Goal: Transaction & Acquisition: Purchase product/service

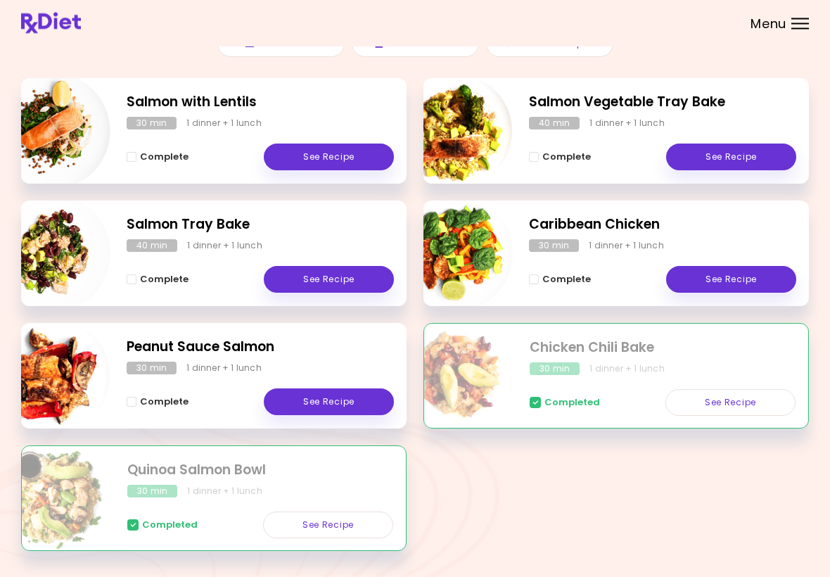
scroll to position [177, 0]
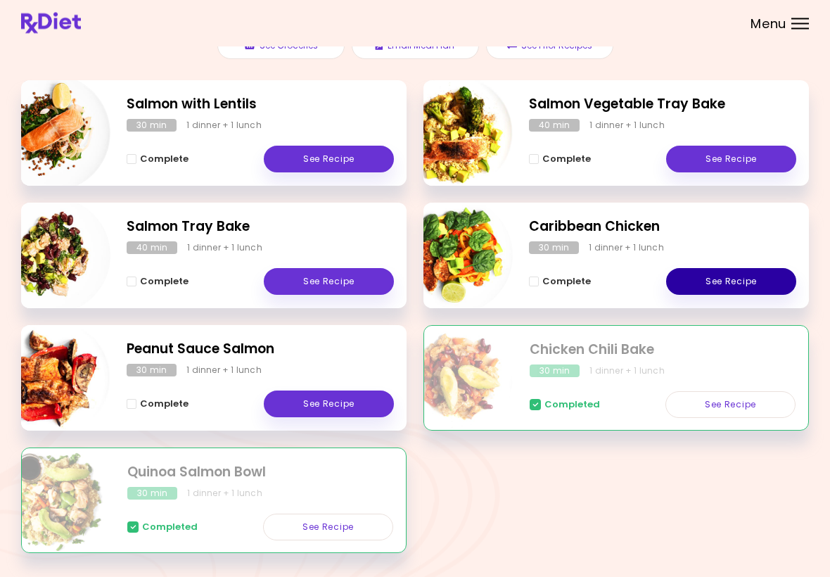
click at [733, 285] on link "See Recipe" at bounding box center [731, 282] width 130 height 27
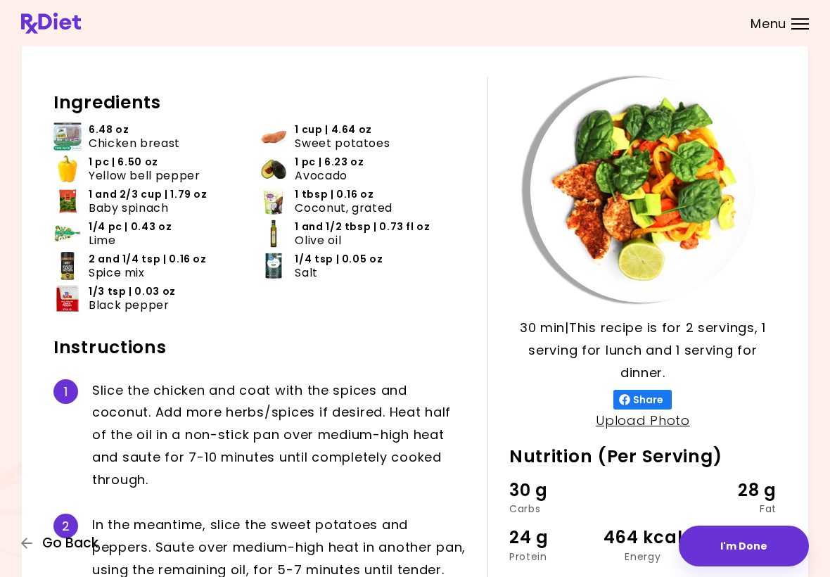
scroll to position [42, 0]
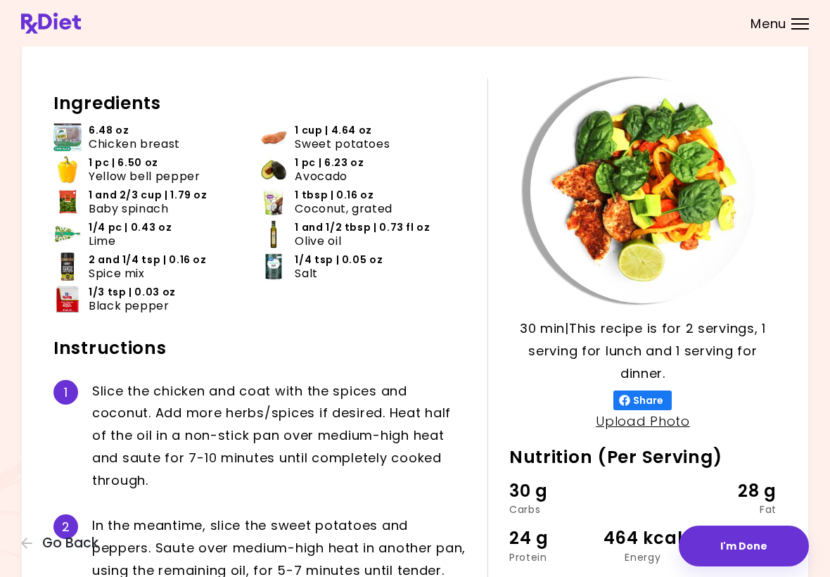
click at [34, 544] on button "Go Back" at bounding box center [63, 542] width 84 height 15
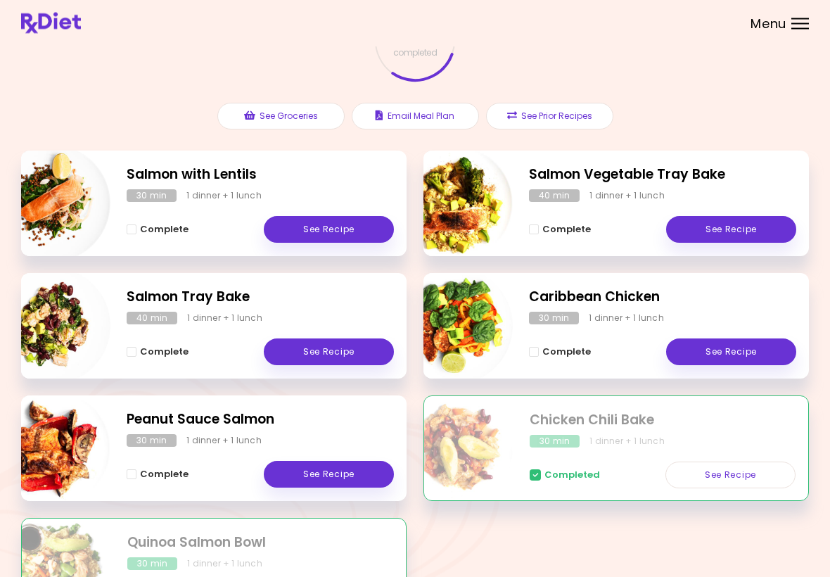
scroll to position [110, 0]
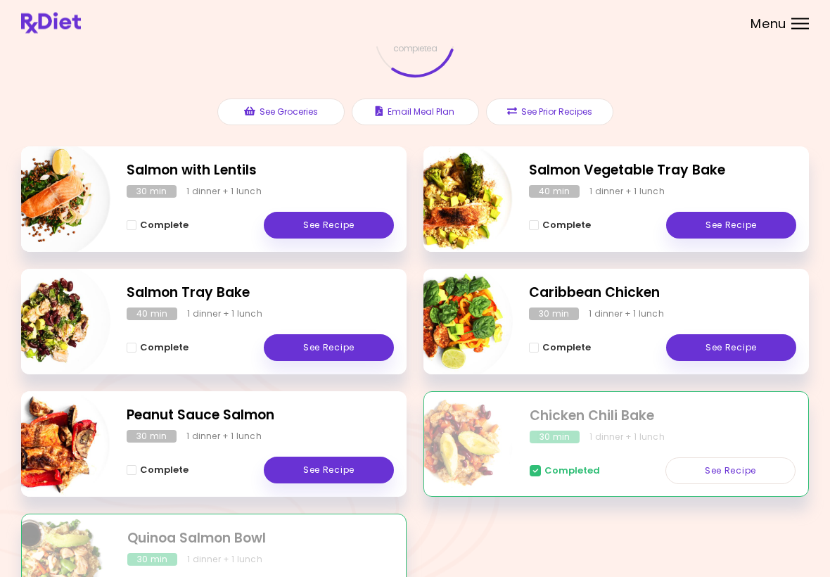
click at [328, 229] on link "See Recipe" at bounding box center [329, 225] width 130 height 27
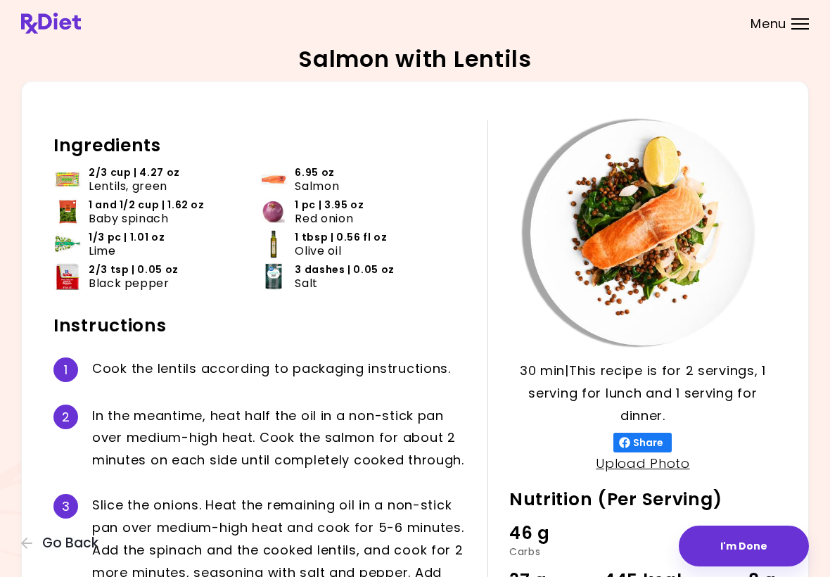
click at [785, 23] on span "Menu" at bounding box center [768, 24] width 36 height 13
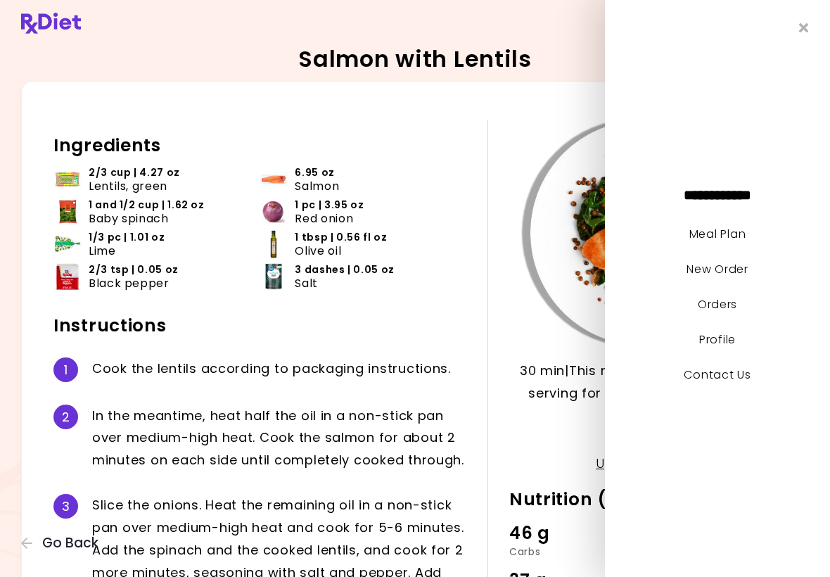
click at [724, 275] on link "New Order" at bounding box center [716, 269] width 61 height 16
select select "*"
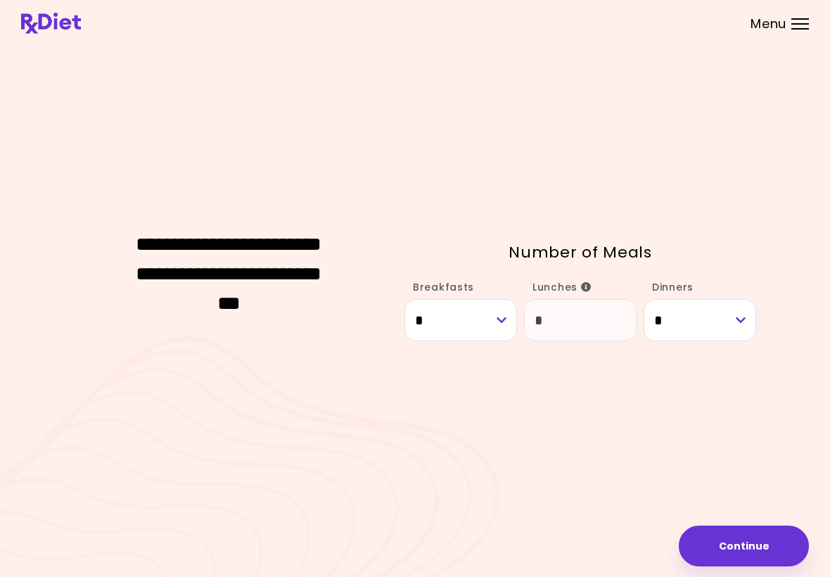
click at [757, 546] on button "Continue" at bounding box center [744, 545] width 130 height 41
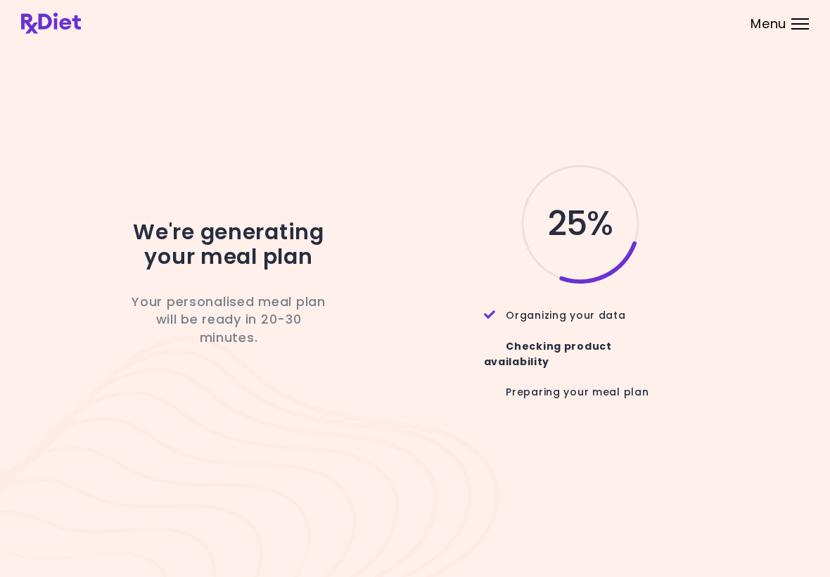
click at [800, 21] on div "Menu" at bounding box center [800, 23] width 18 height 11
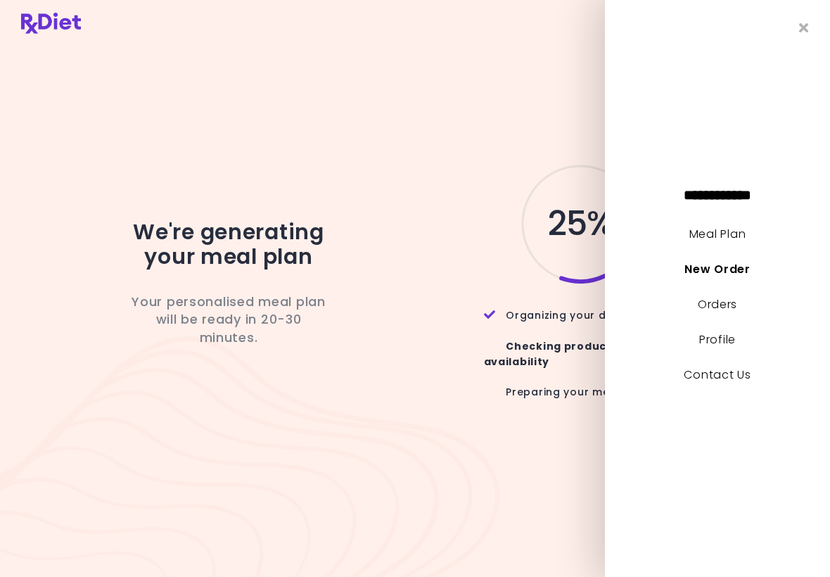
click at [724, 238] on link "Meal Plan" at bounding box center [717, 234] width 56 height 16
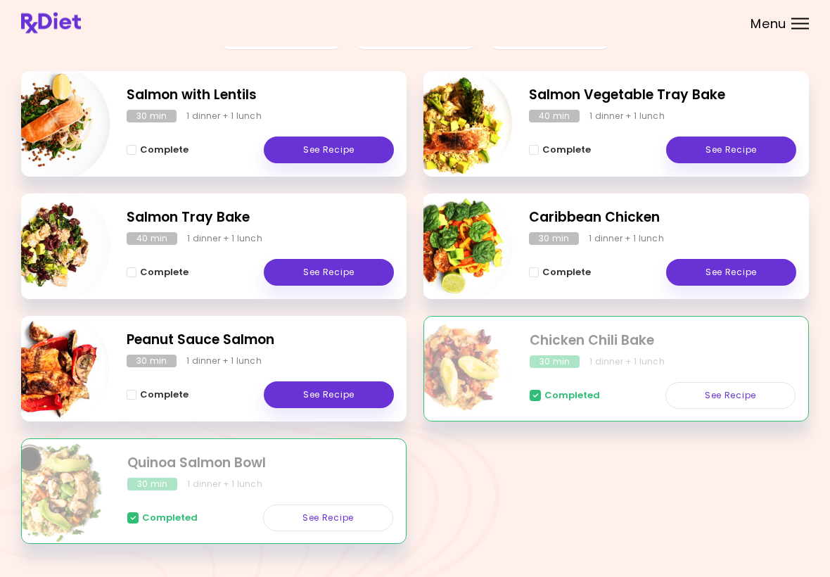
scroll to position [217, 0]
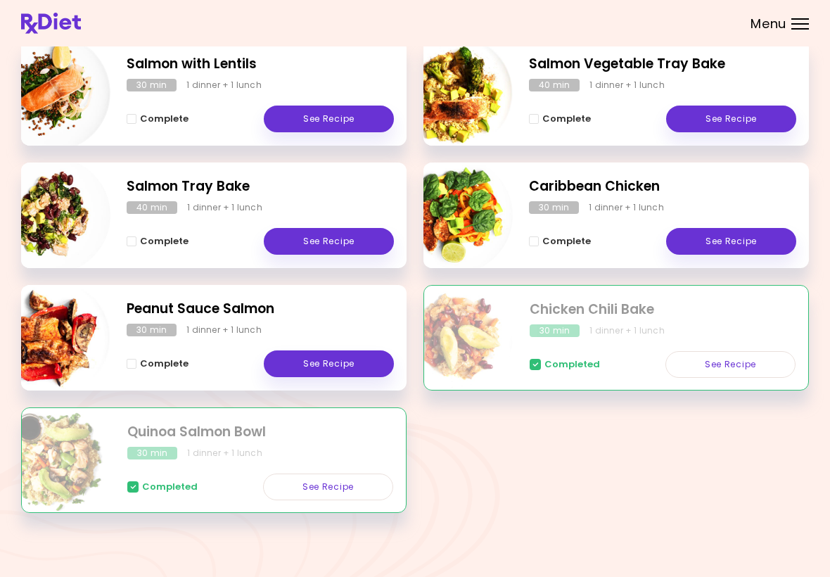
click at [750, 245] on link "See Recipe" at bounding box center [731, 241] width 130 height 27
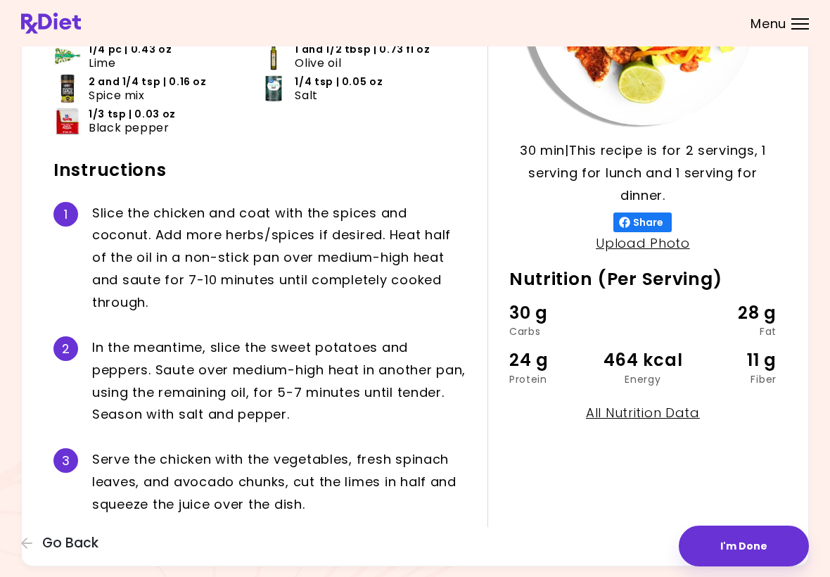
scroll to position [248, 0]
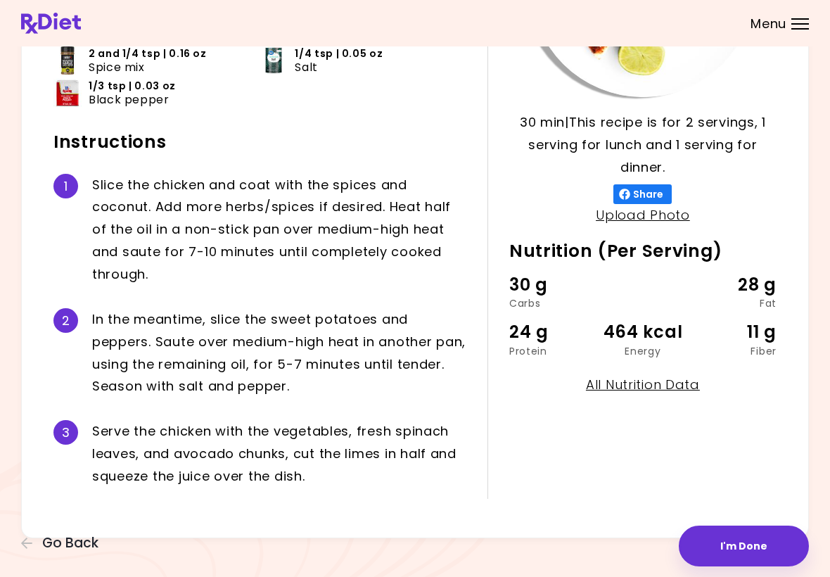
click at [357, 544] on div "Caribbean Chicken 30 min 30 min | This recipe is for 2 servings, 1 serving for …" at bounding box center [415, 169] width 830 height 834
click at [169, 570] on div "Caribbean Chicken 30 min 30 min | This recipe is for 2 servings, 1 serving for …" at bounding box center [415, 169] width 830 height 834
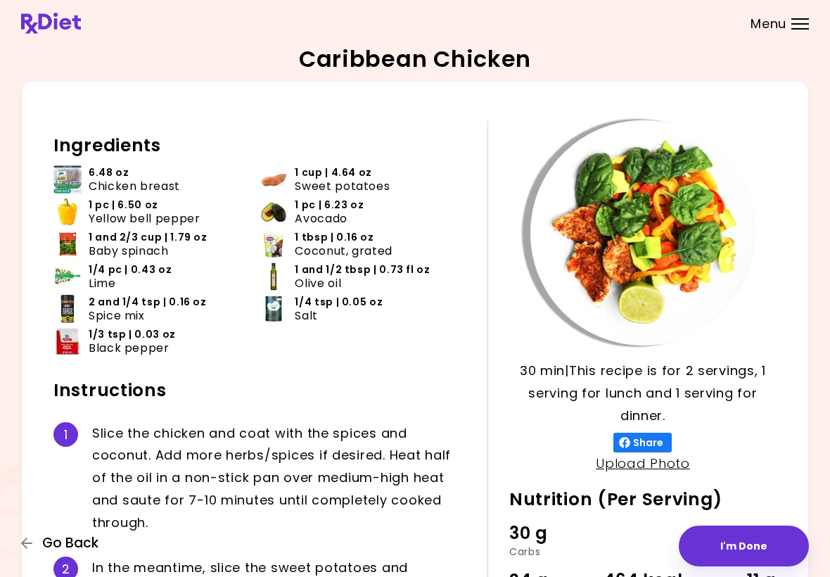
click at [36, 544] on button "Go Back" at bounding box center [63, 542] width 84 height 15
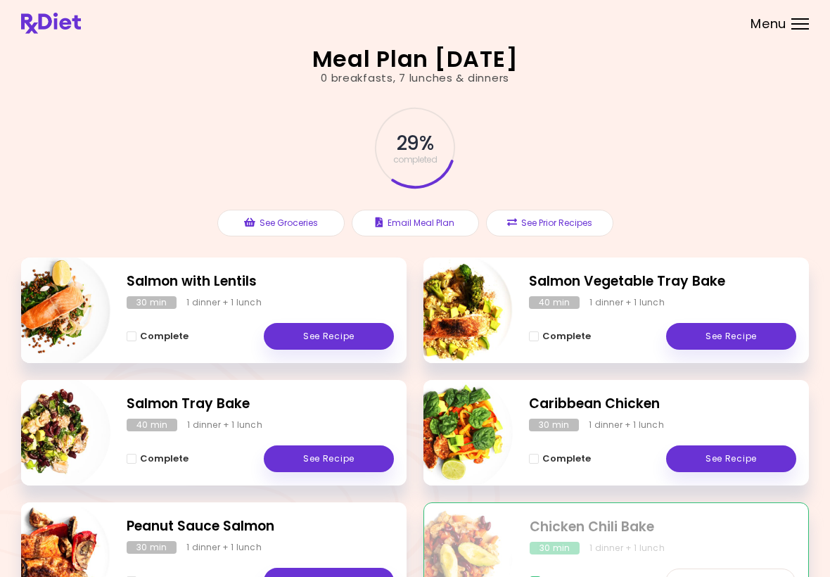
click at [802, 23] on div at bounding box center [800, 23] width 18 height 1
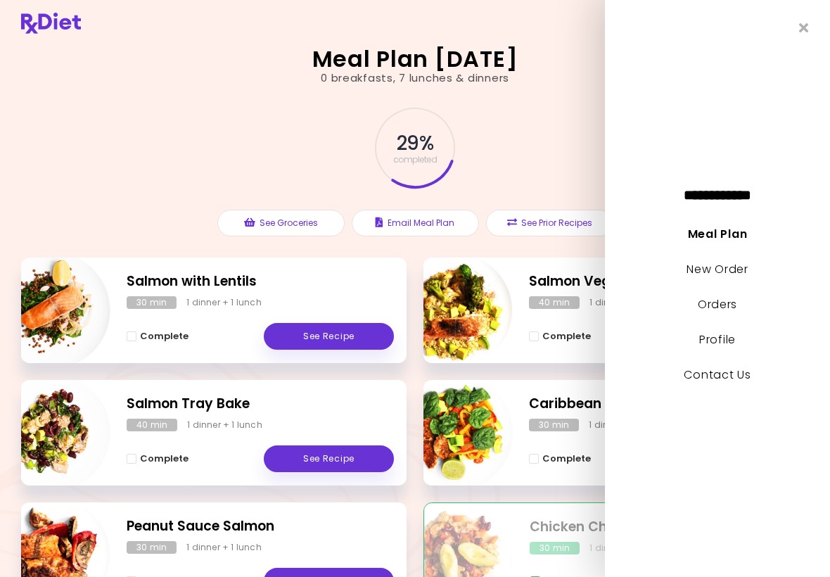
click at [730, 274] on link "New Order" at bounding box center [716, 269] width 61 height 16
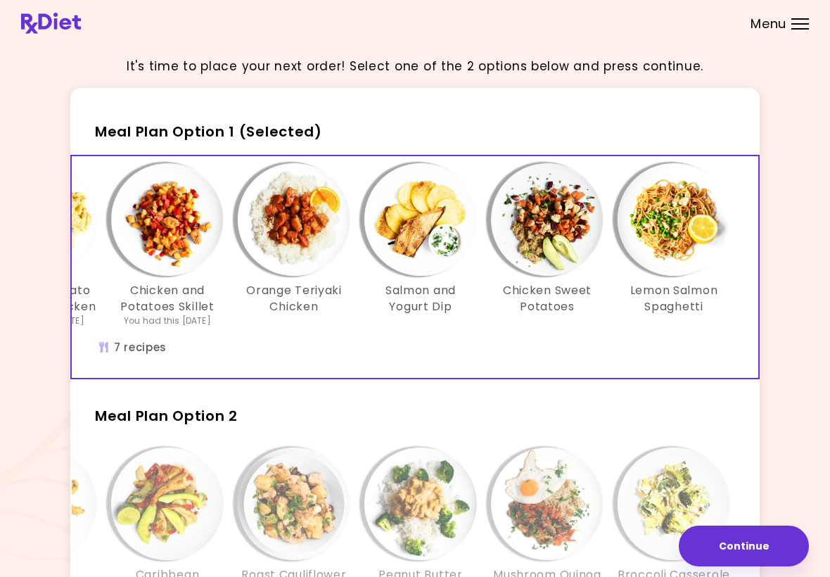
scroll to position [0, 242]
click at [762, 549] on button "Continue" at bounding box center [744, 545] width 130 height 41
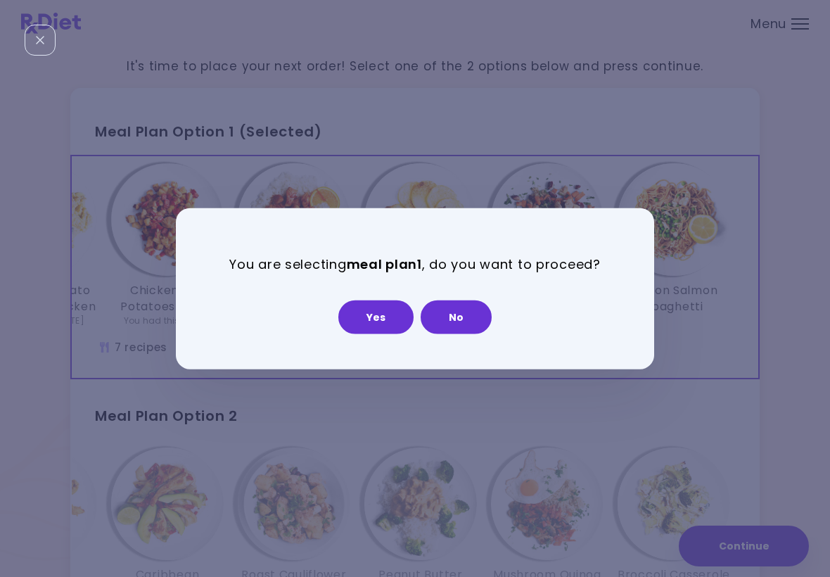
click at [380, 311] on button "Yes" at bounding box center [375, 317] width 75 height 34
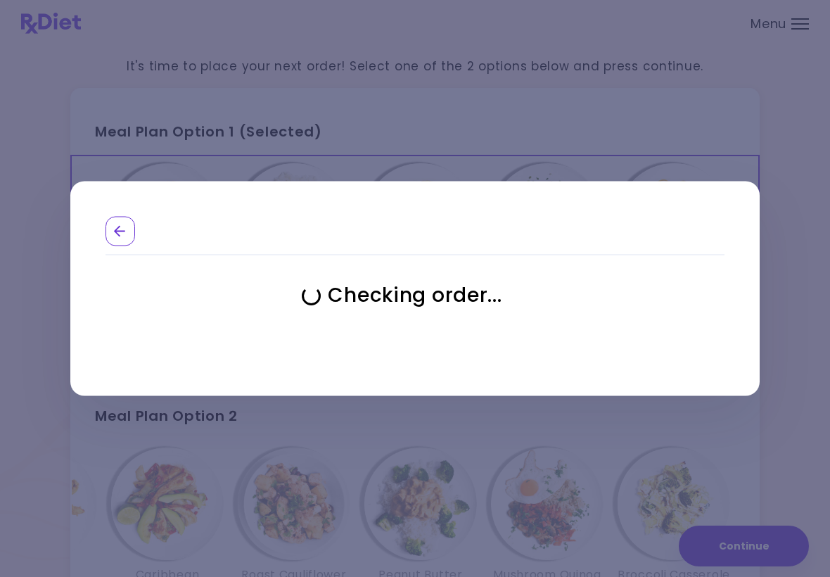
select select "**********"
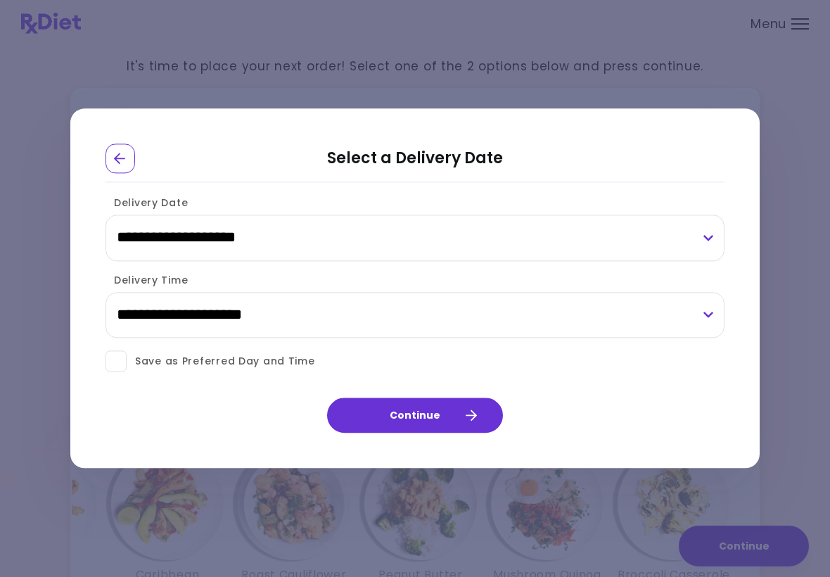
click at [122, 364] on span at bounding box center [115, 361] width 21 height 21
click at [460, 419] on button "Continue" at bounding box center [415, 415] width 176 height 35
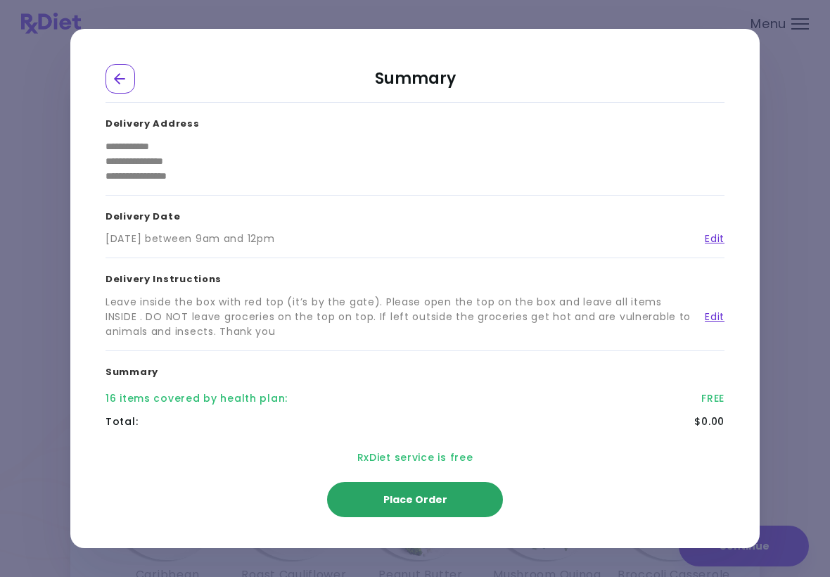
click at [433, 503] on span "Place Order" at bounding box center [415, 499] width 64 height 14
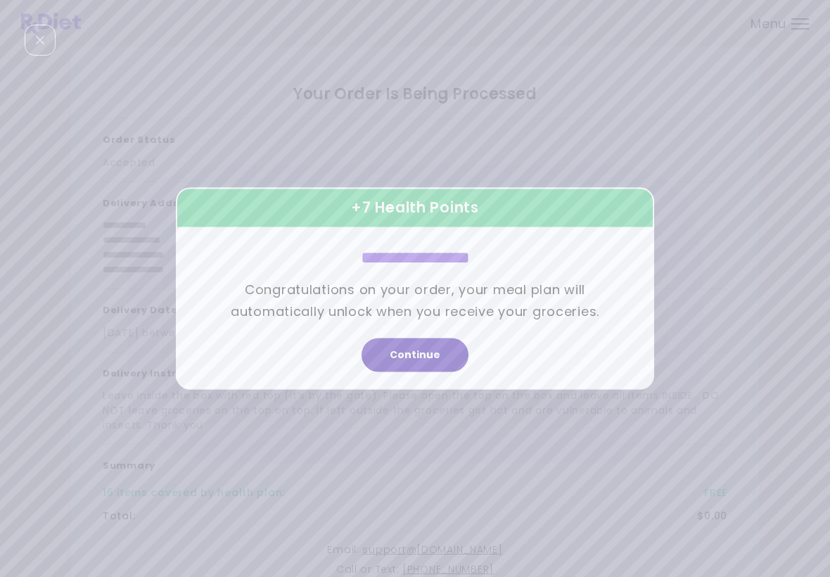
click at [423, 357] on button "Continue" at bounding box center [414, 355] width 107 height 34
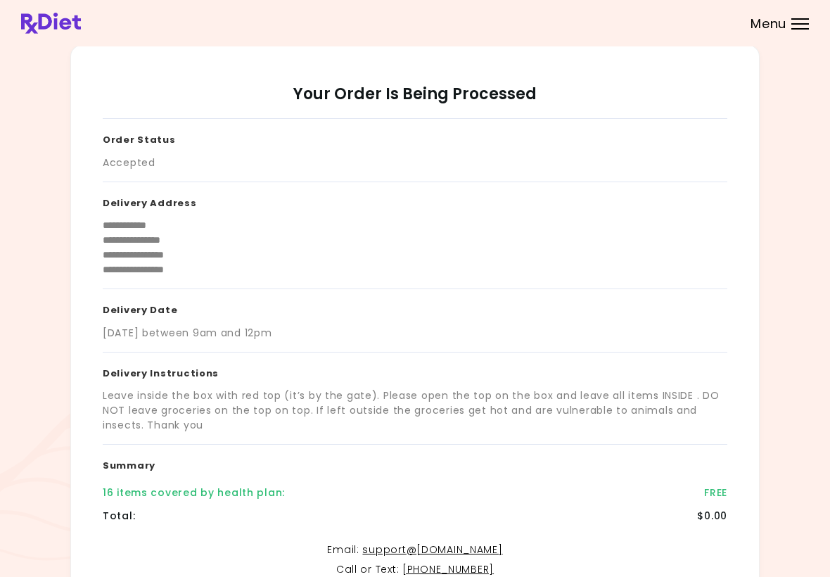
click at [797, 25] on div "Menu" at bounding box center [800, 23] width 18 height 11
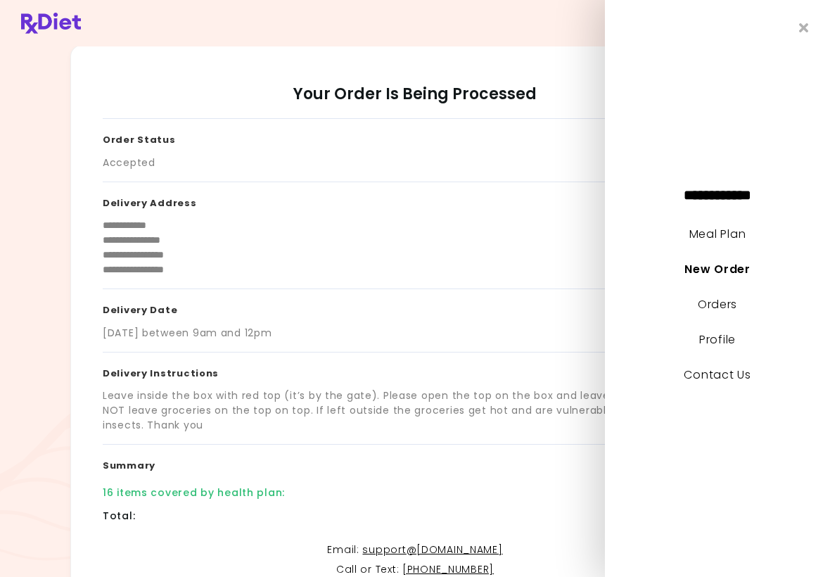
click at [743, 229] on link "Meal Plan" at bounding box center [717, 234] width 56 height 16
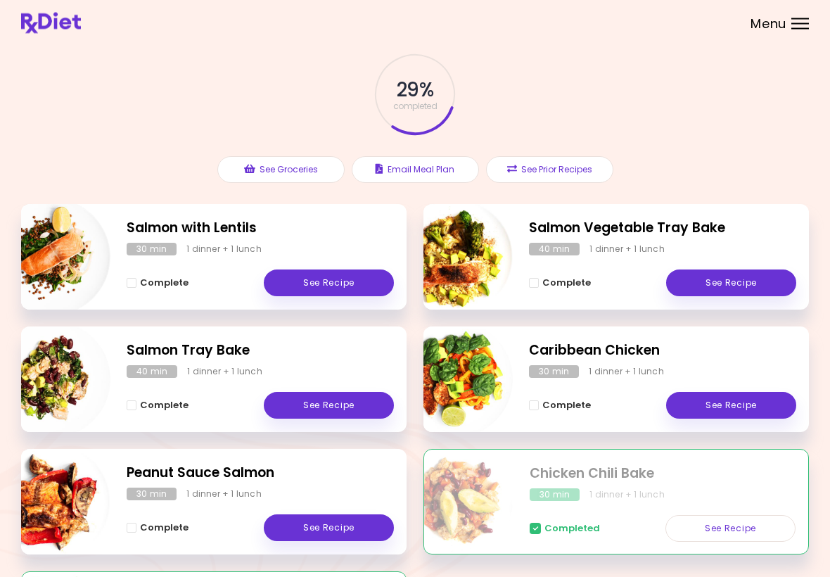
scroll to position [67, 0]
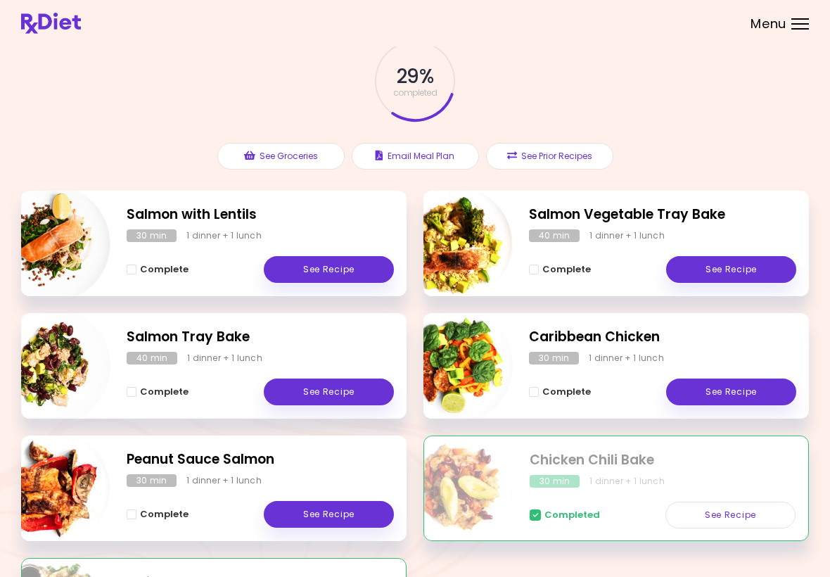
click at [565, 153] on button "See Prior Recipes" at bounding box center [549, 156] width 127 height 27
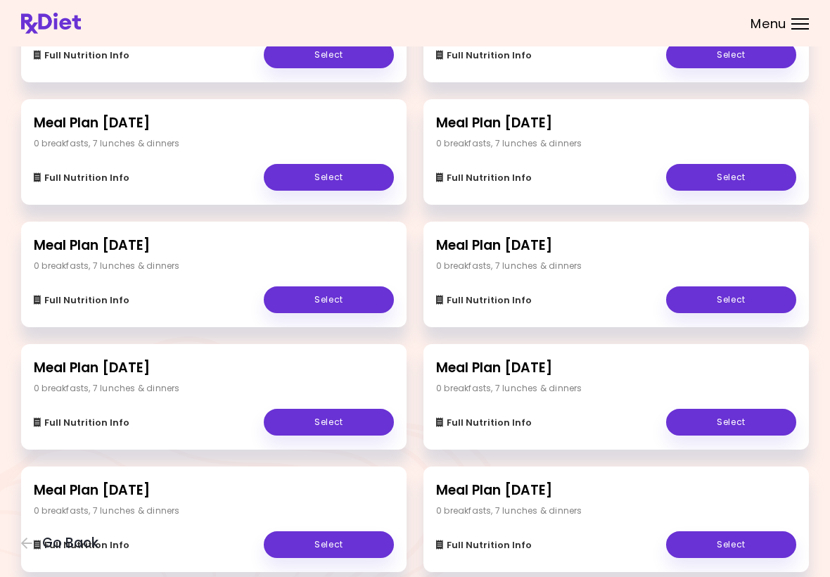
scroll to position [347, 0]
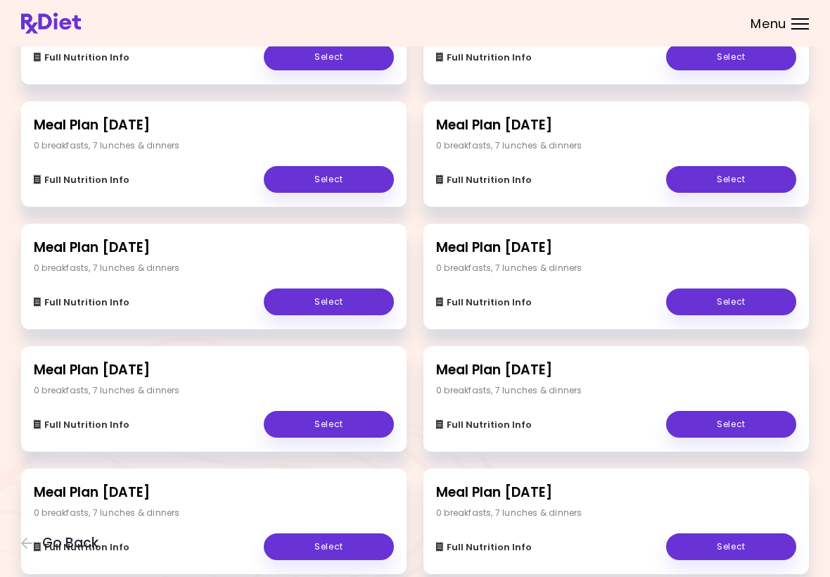
click at [352, 428] on link "Select" at bounding box center [329, 424] width 130 height 27
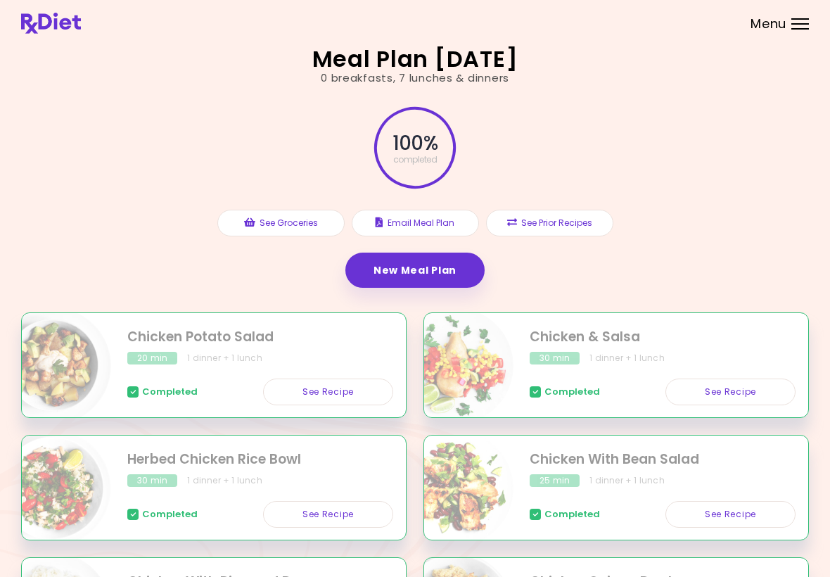
click at [565, 225] on button "See Prior Recipes" at bounding box center [549, 223] width 127 height 27
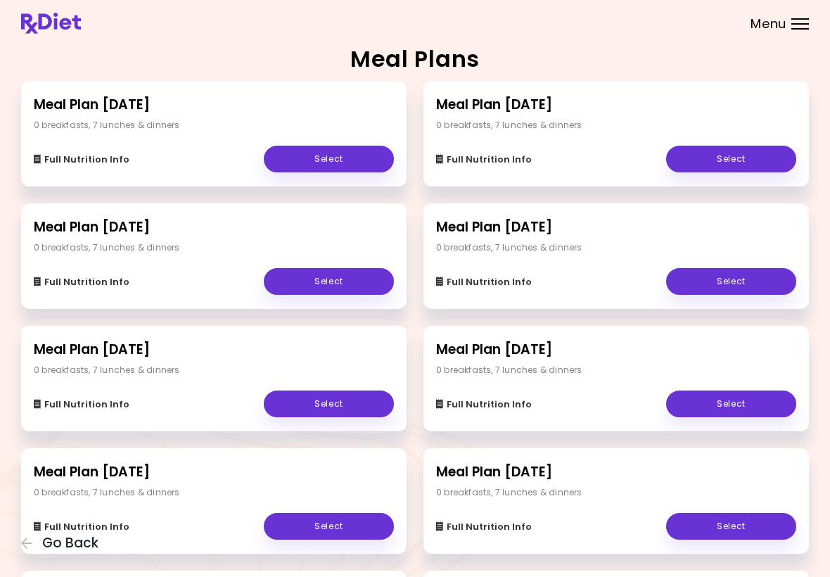
click at [582, 257] on div "Full Nutrition Info Select" at bounding box center [616, 274] width 360 height 41
click at [729, 289] on link "Select" at bounding box center [731, 281] width 130 height 27
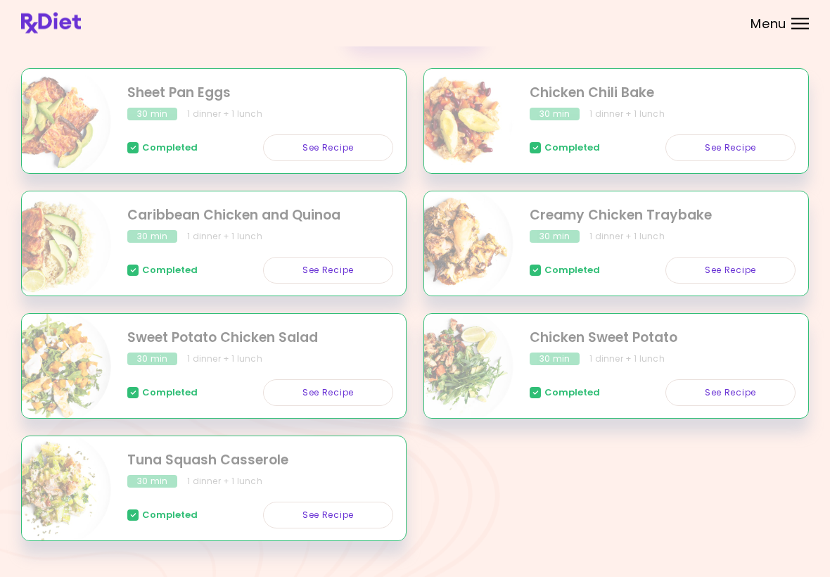
scroll to position [244, 0]
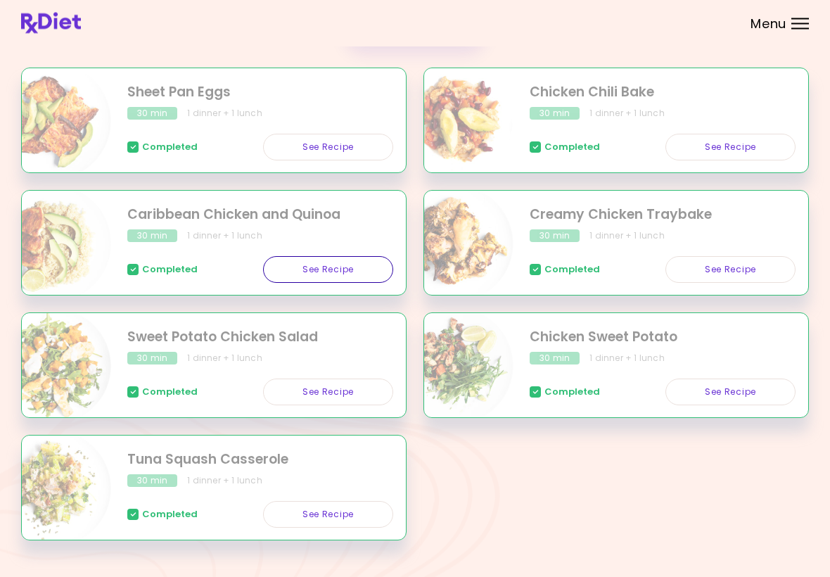
click at [338, 274] on link "See Recipe" at bounding box center [328, 270] width 130 height 27
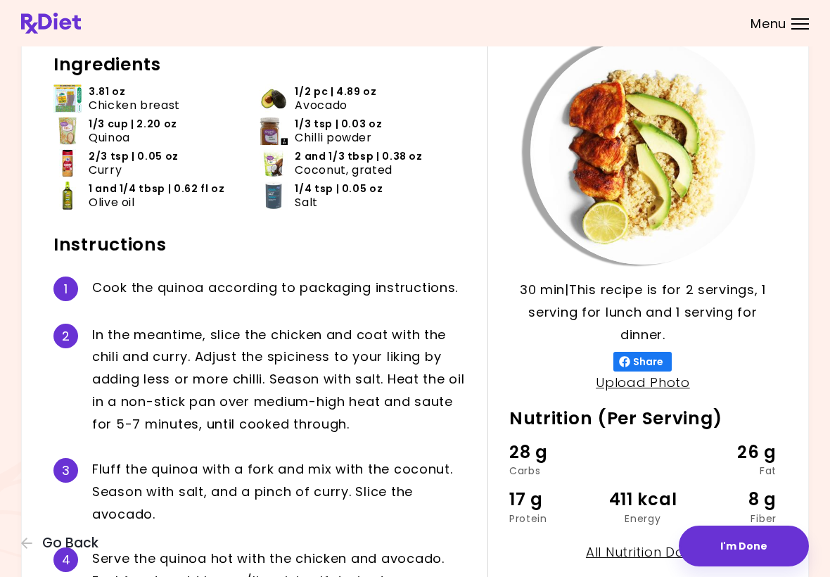
scroll to position [77, 0]
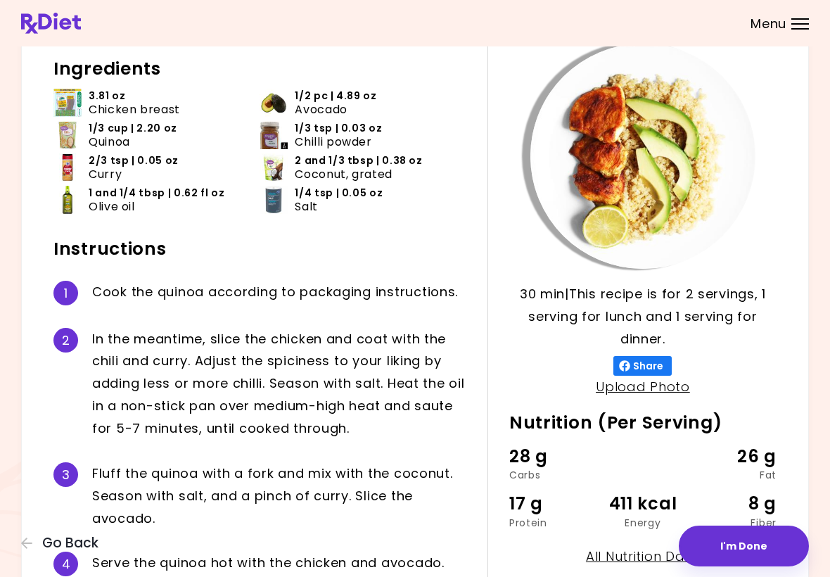
click at [39, 546] on button "Go Back" at bounding box center [63, 542] width 84 height 15
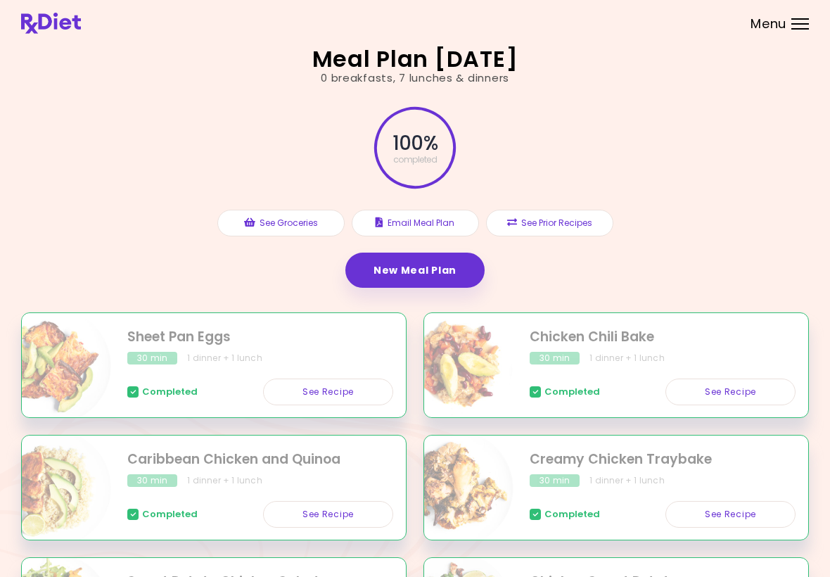
click at [562, 229] on button "See Prior Recipes" at bounding box center [549, 223] width 127 height 27
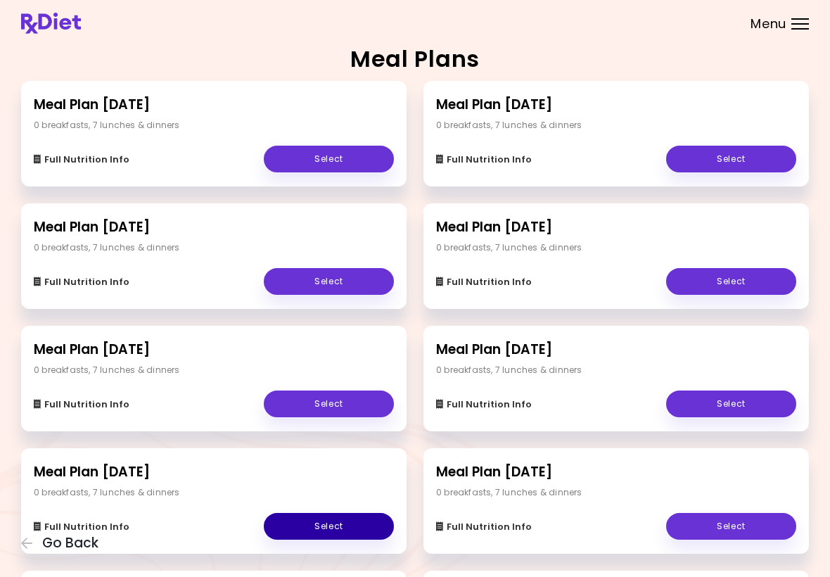
click at [338, 530] on link "Select" at bounding box center [329, 526] width 130 height 27
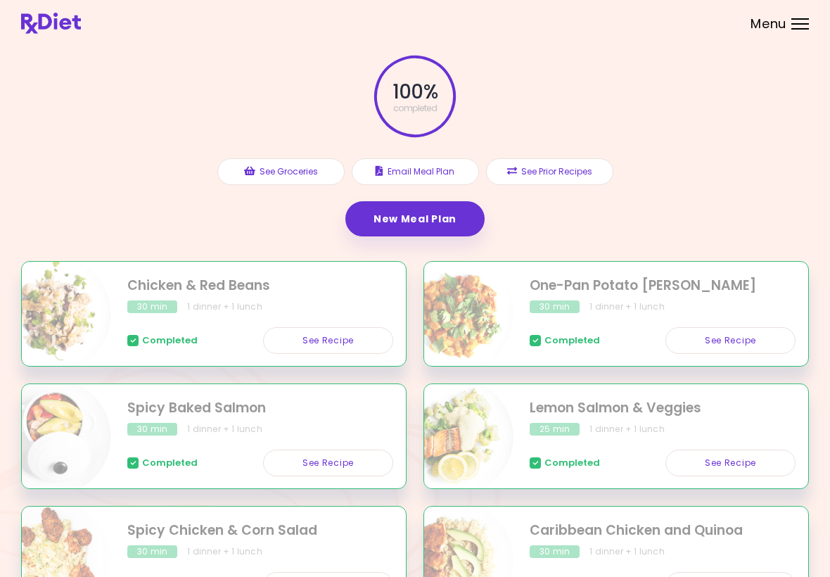
scroll to position [51, 0]
click at [343, 347] on link "See Recipe" at bounding box center [328, 341] width 130 height 27
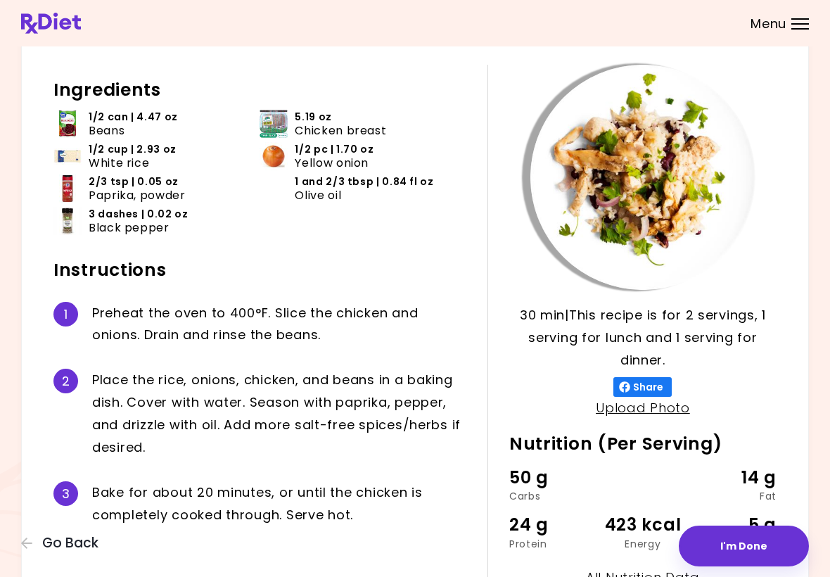
scroll to position [60, 0]
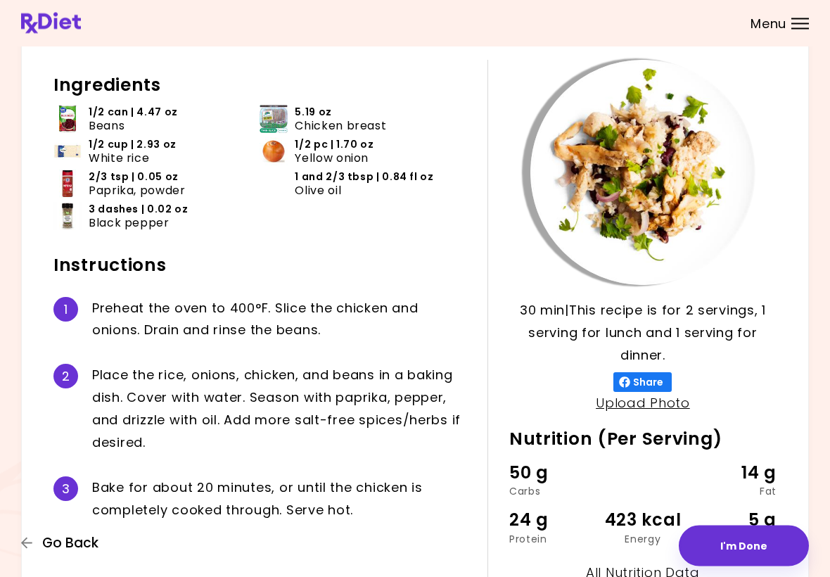
click at [53, 551] on span "Go Back" at bounding box center [70, 542] width 56 height 15
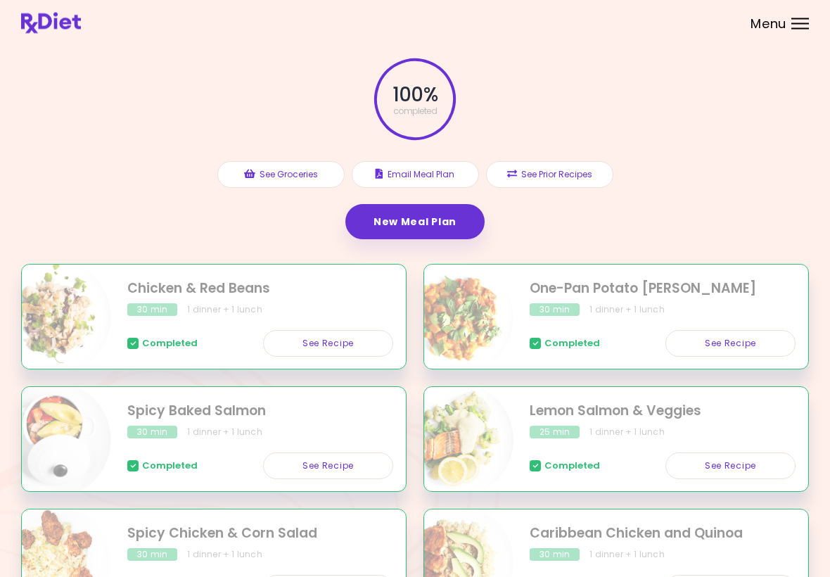
scroll to position [36, 0]
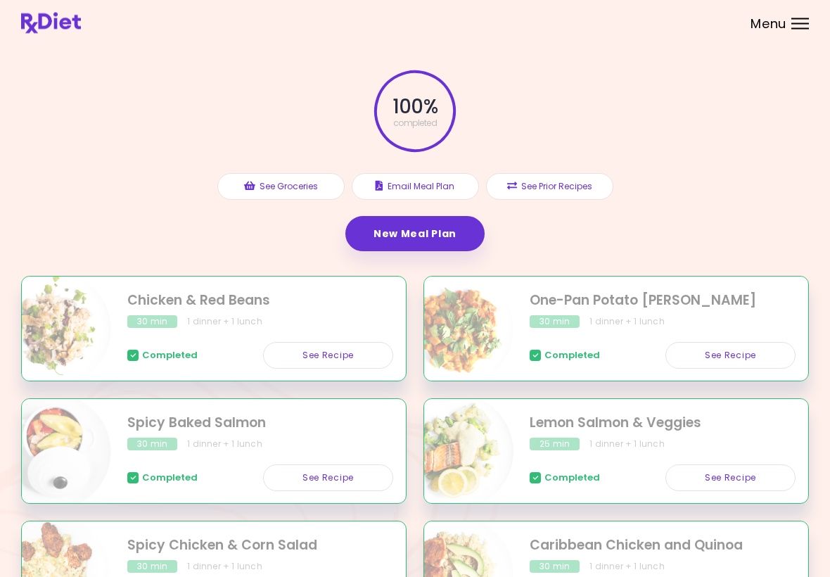
click at [556, 189] on button "See Prior Recipes" at bounding box center [549, 187] width 127 height 27
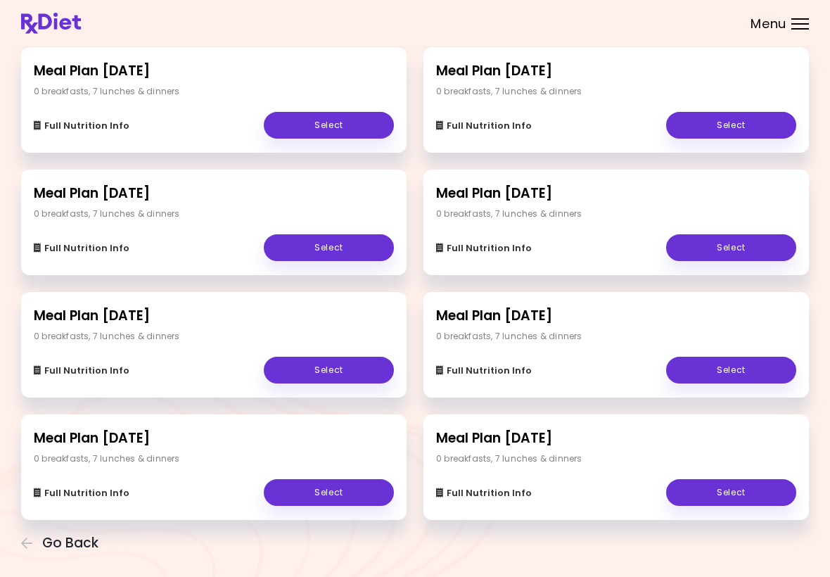
scroll to position [408, 0]
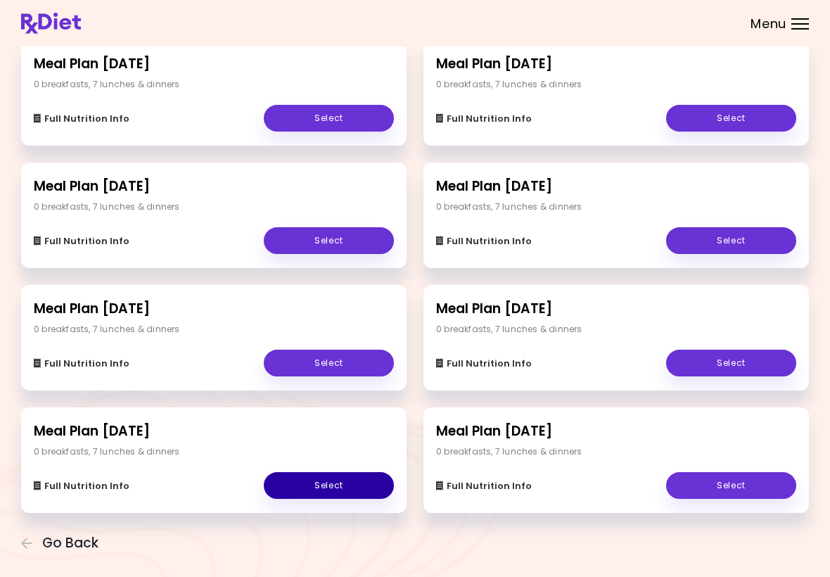
click at [362, 485] on link "Select" at bounding box center [329, 485] width 130 height 27
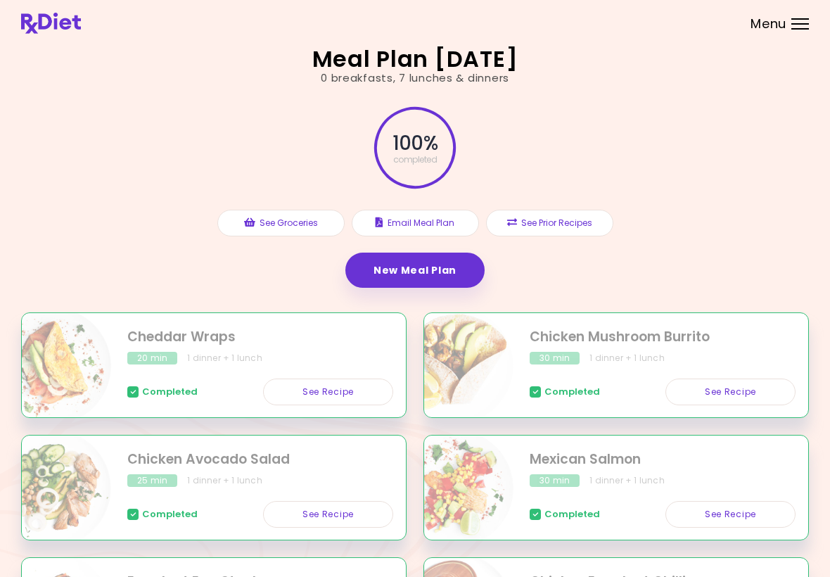
click at [568, 217] on button "See Prior Recipes" at bounding box center [549, 223] width 127 height 27
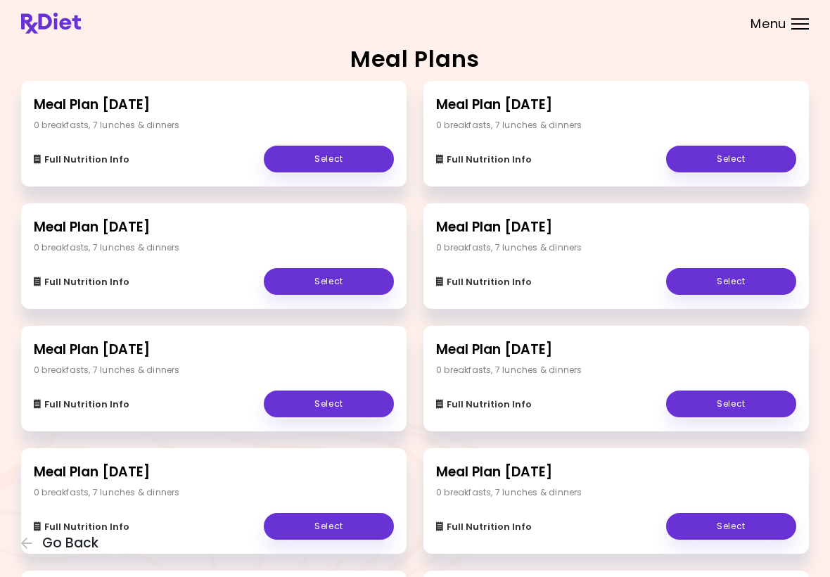
click at [693, 537] on link "Select" at bounding box center [731, 526] width 130 height 27
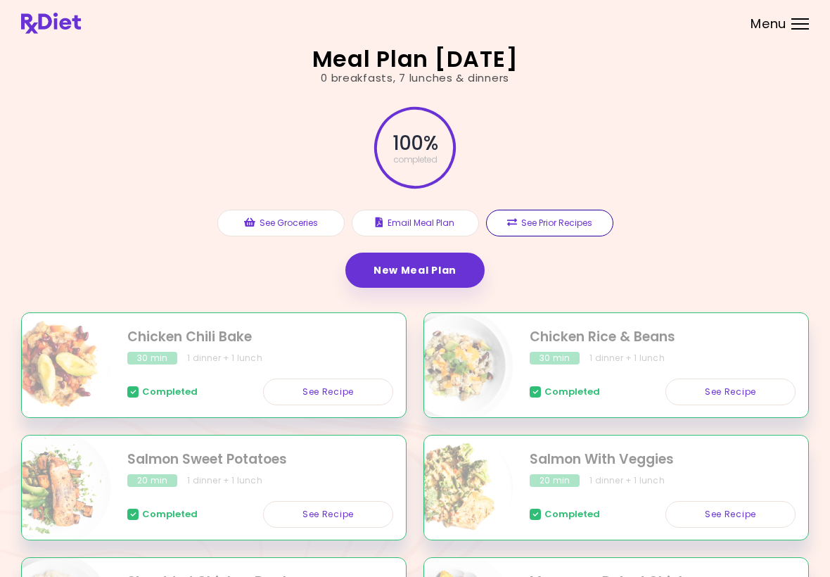
click at [566, 224] on button "See Prior Recipes" at bounding box center [549, 223] width 127 height 27
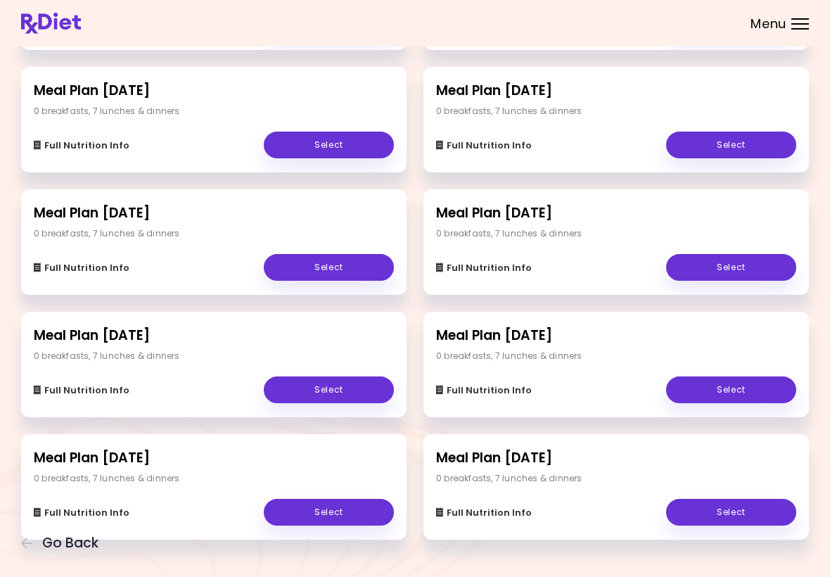
scroll to position [408, 0]
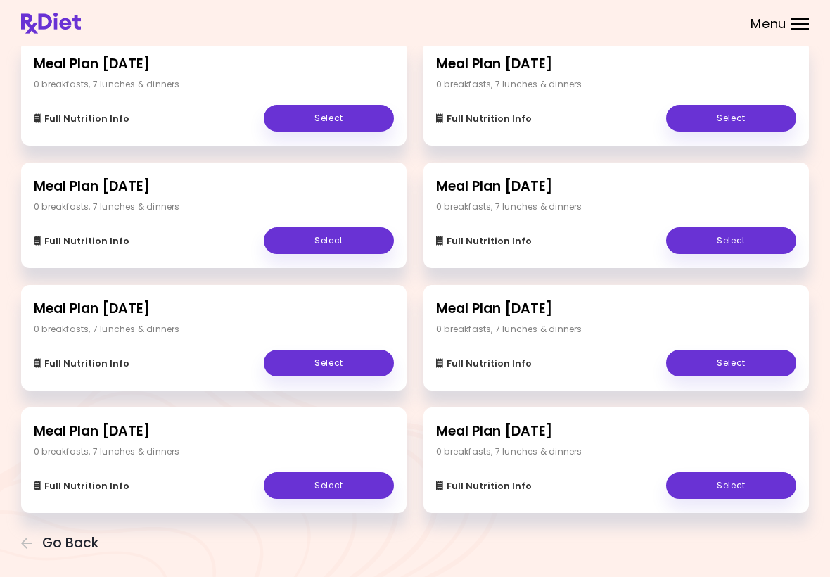
click at [736, 496] on link "Select" at bounding box center [731, 485] width 130 height 27
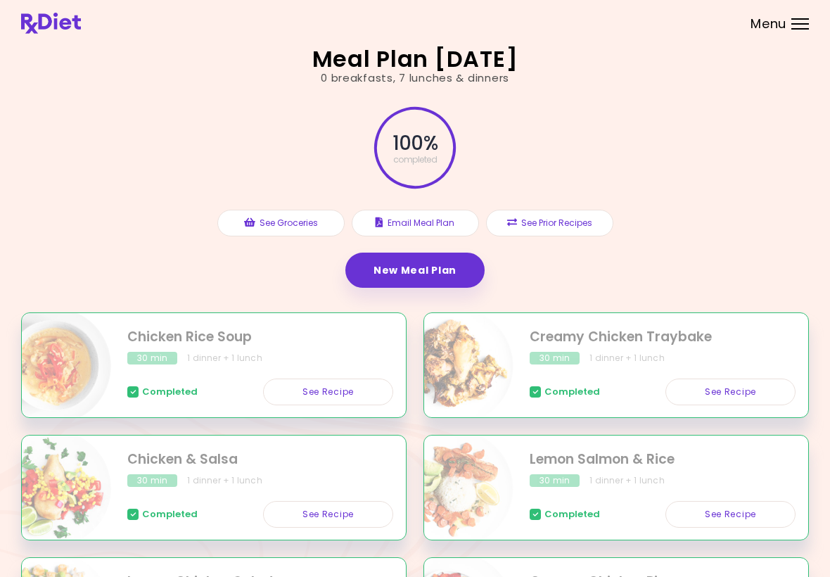
click at [343, 399] on link "See Recipe" at bounding box center [328, 391] width 130 height 27
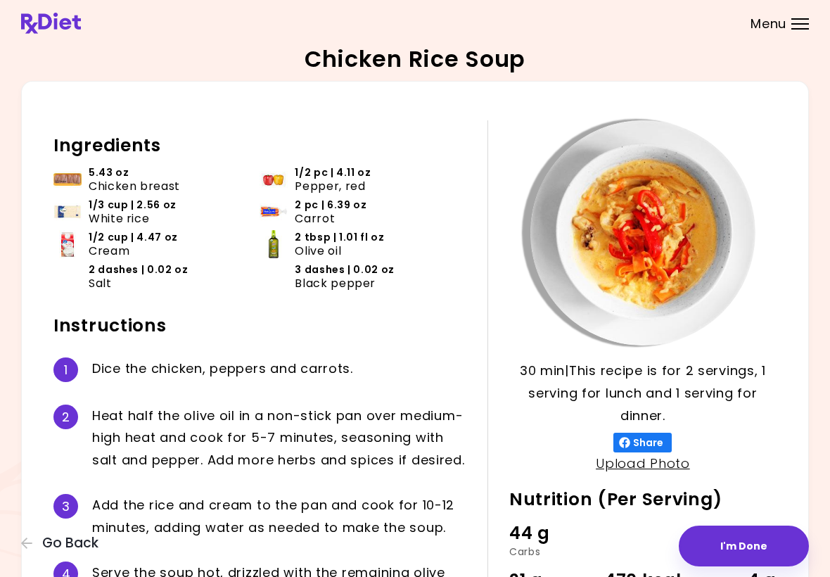
click at [474, 306] on div "Ingredients 5.43 oz Chicken breast 1/2 pc | 4.11 oz Pepper, red 1/3 cup | 2.56 …" at bounding box center [270, 382] width 434 height 524
click at [42, 549] on span "Go Back" at bounding box center [70, 542] width 56 height 15
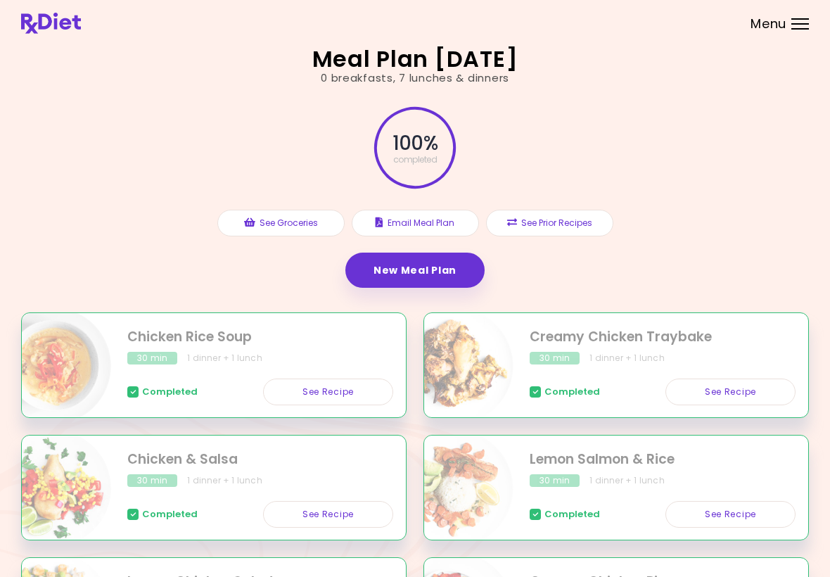
click at [557, 226] on button "See Prior Recipes" at bounding box center [549, 223] width 127 height 27
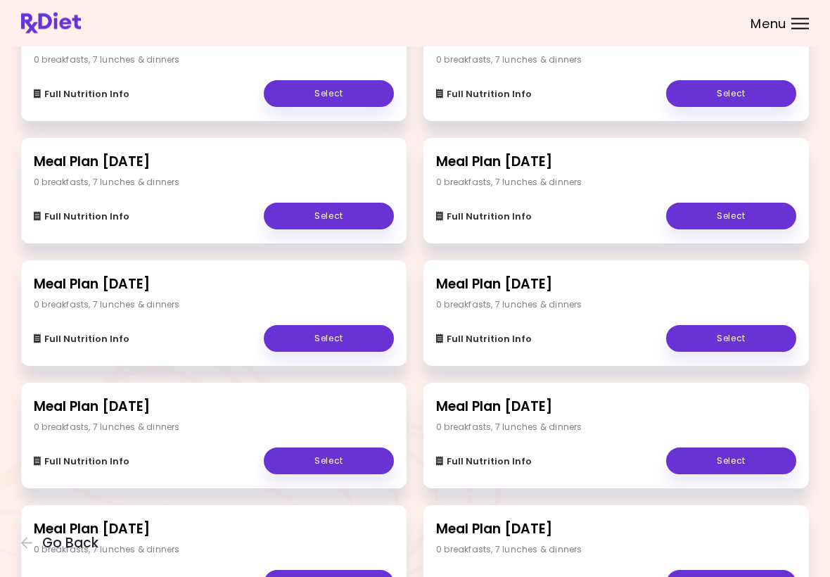
scroll to position [313, 0]
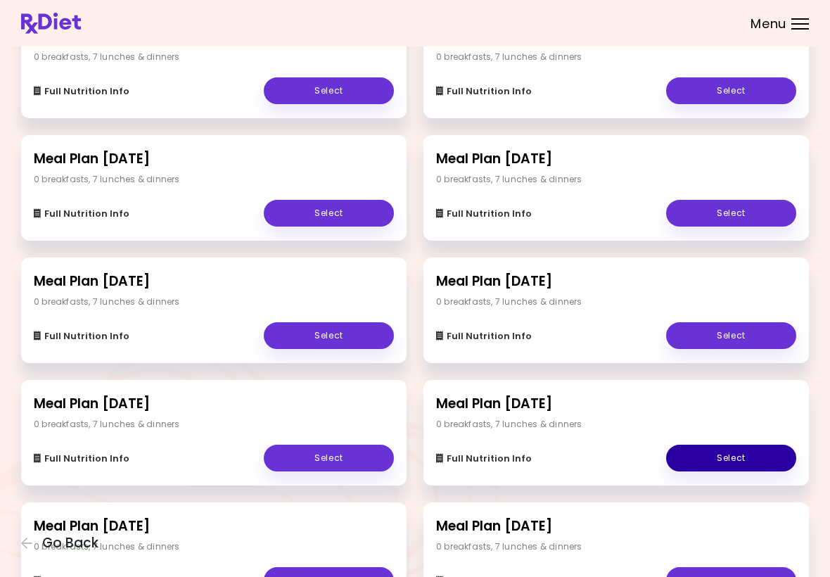
click at [737, 465] on link "Select" at bounding box center [731, 457] width 130 height 27
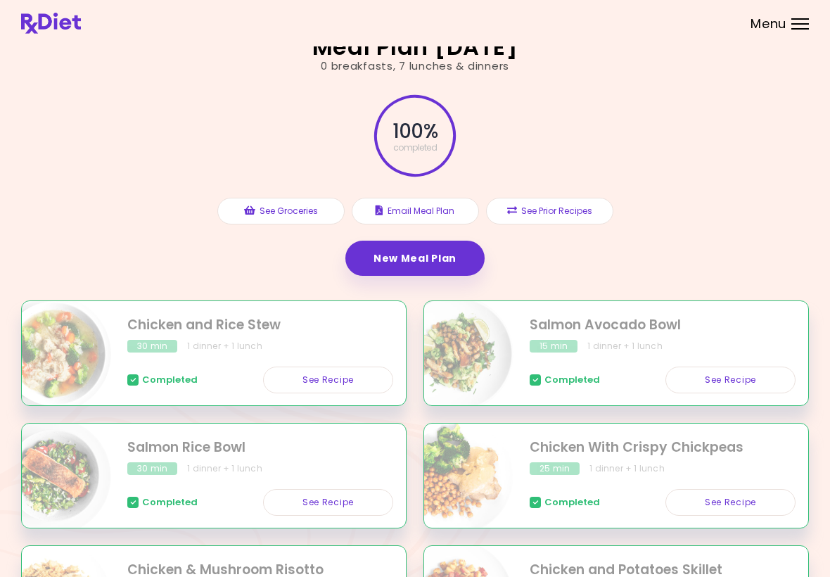
scroll to position [8, 0]
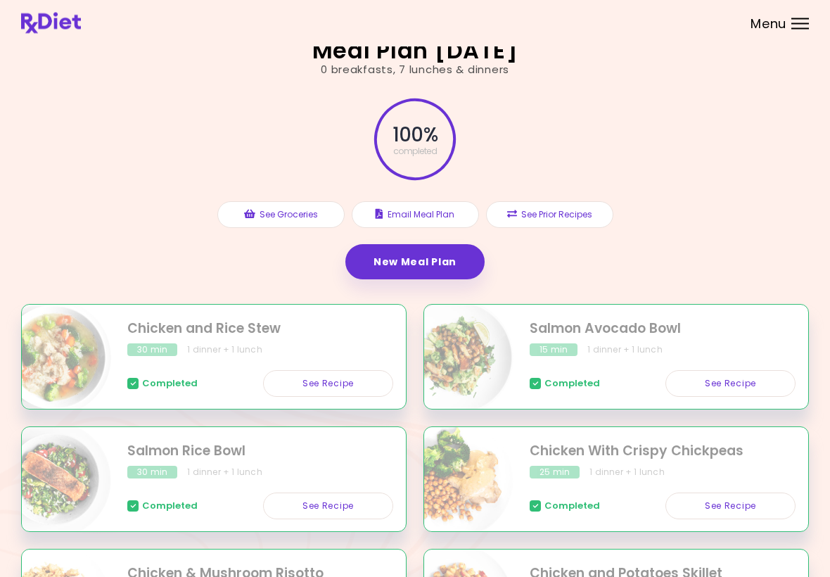
click at [577, 211] on button "See Prior Recipes" at bounding box center [549, 215] width 127 height 27
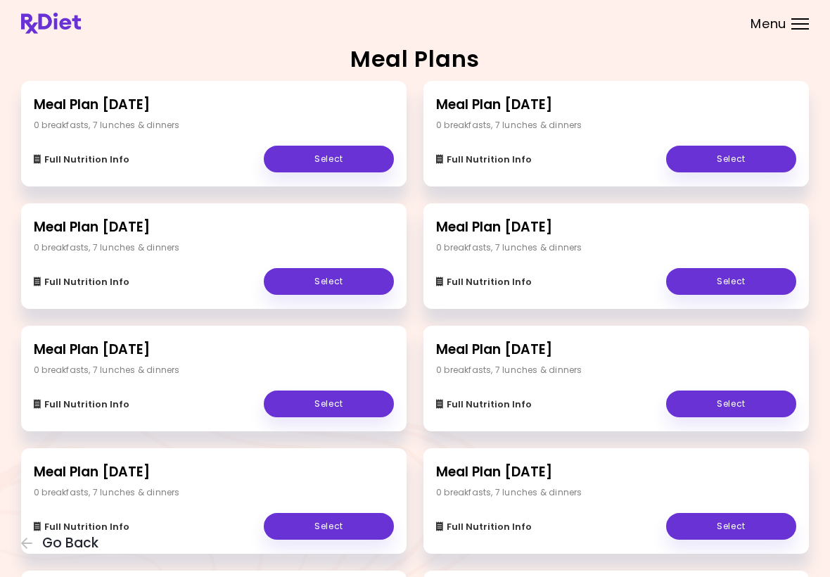
click at [334, 405] on link "Select" at bounding box center [329, 403] width 130 height 27
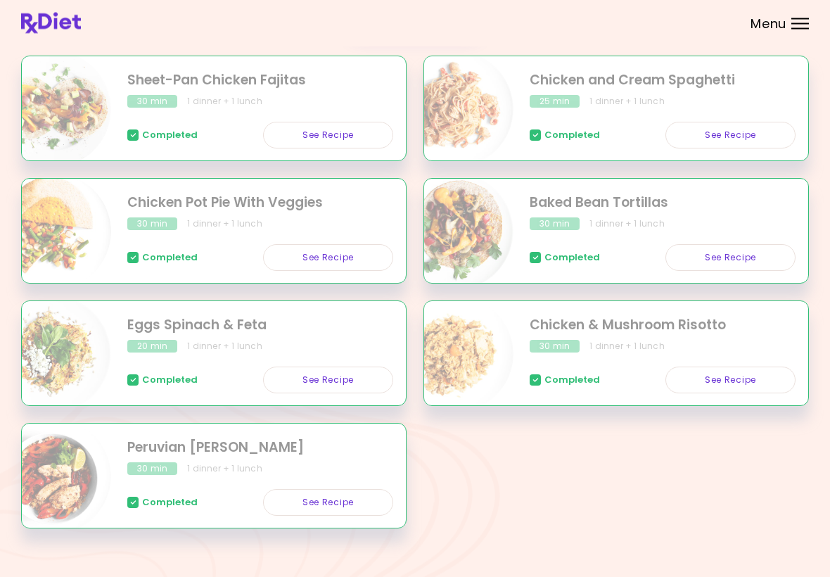
scroll to position [272, 0]
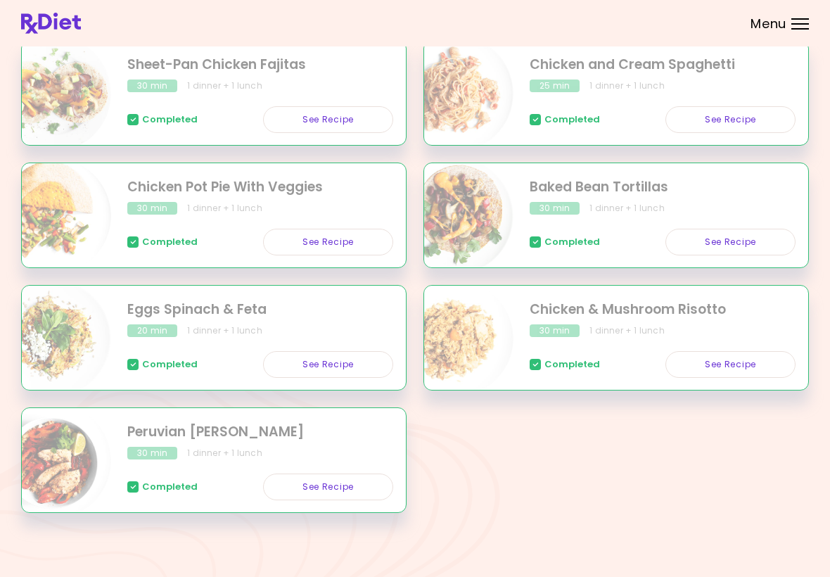
click at [349, 496] on link "See Recipe" at bounding box center [328, 486] width 130 height 27
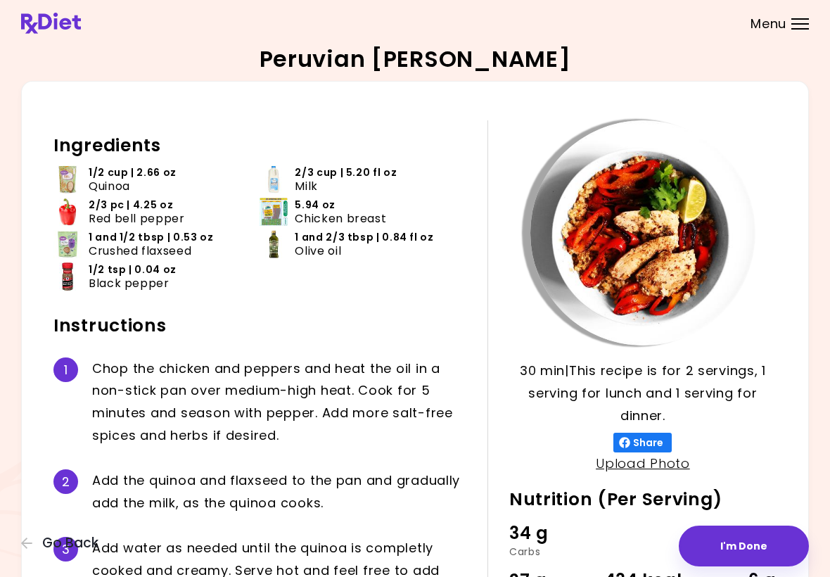
click at [29, 544] on icon "button" at bounding box center [26, 542] width 11 height 11
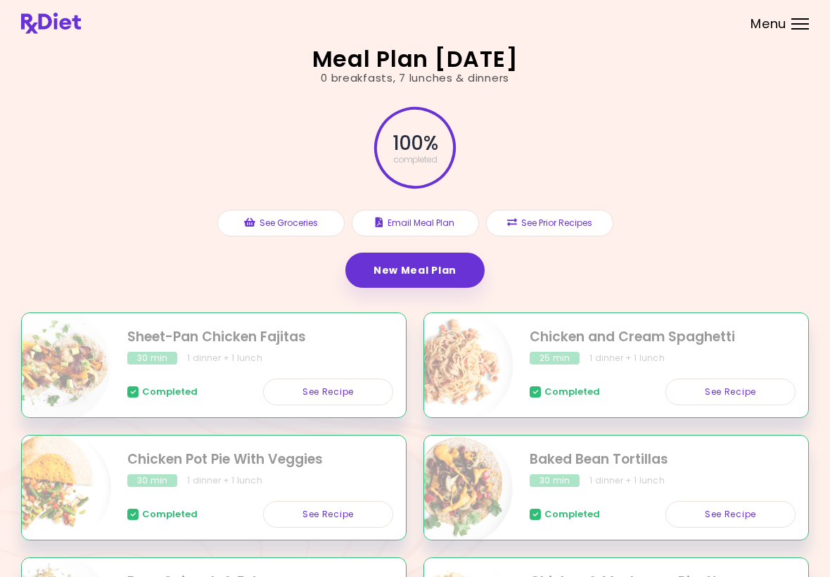
click at [567, 227] on button "See Prior Recipes" at bounding box center [549, 223] width 127 height 27
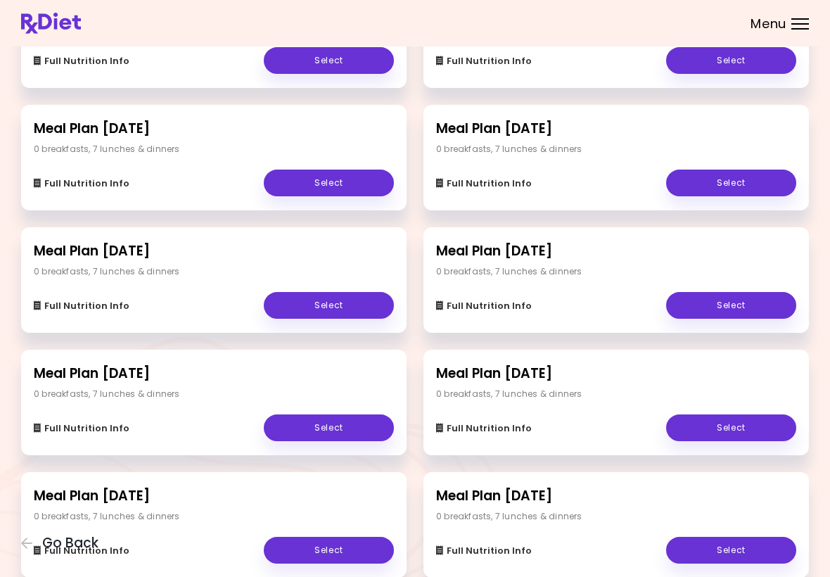
scroll to position [408, 0]
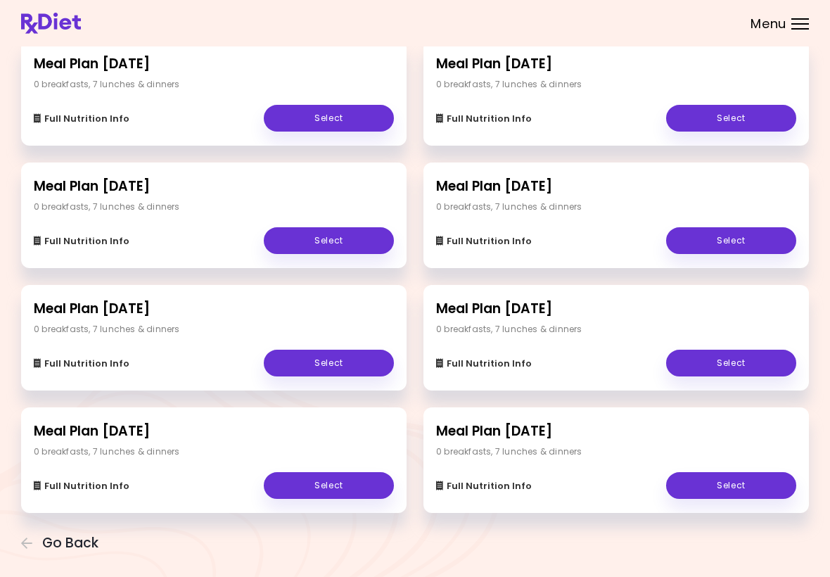
click at [357, 369] on link "Select" at bounding box center [329, 363] width 130 height 27
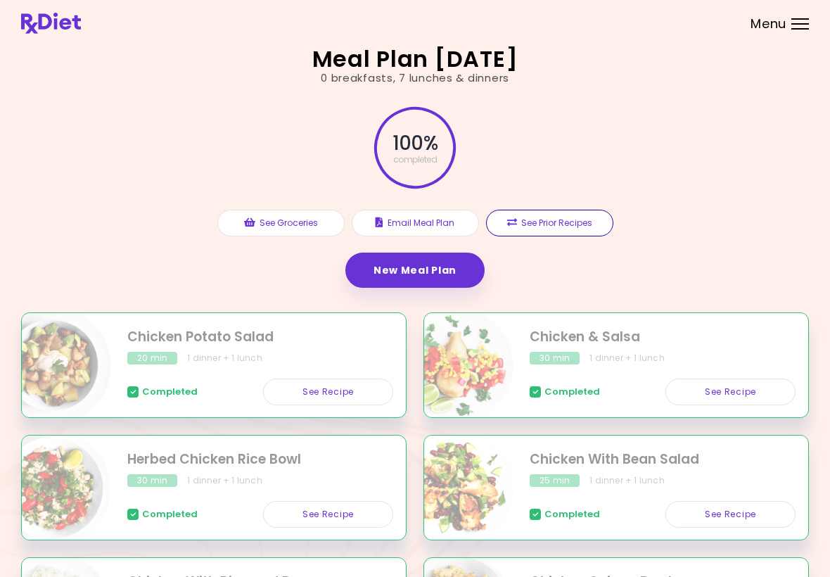
click at [549, 228] on button "See Prior Recipes" at bounding box center [549, 223] width 127 height 27
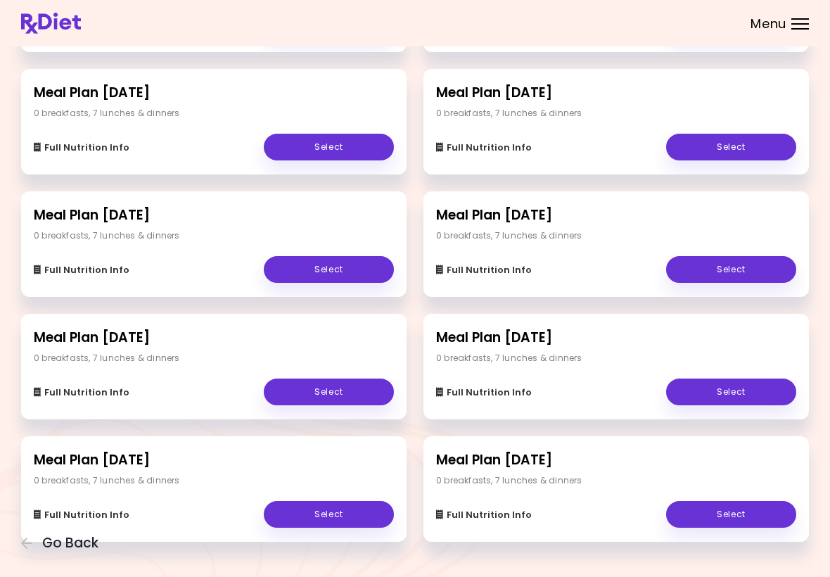
scroll to position [408, 0]
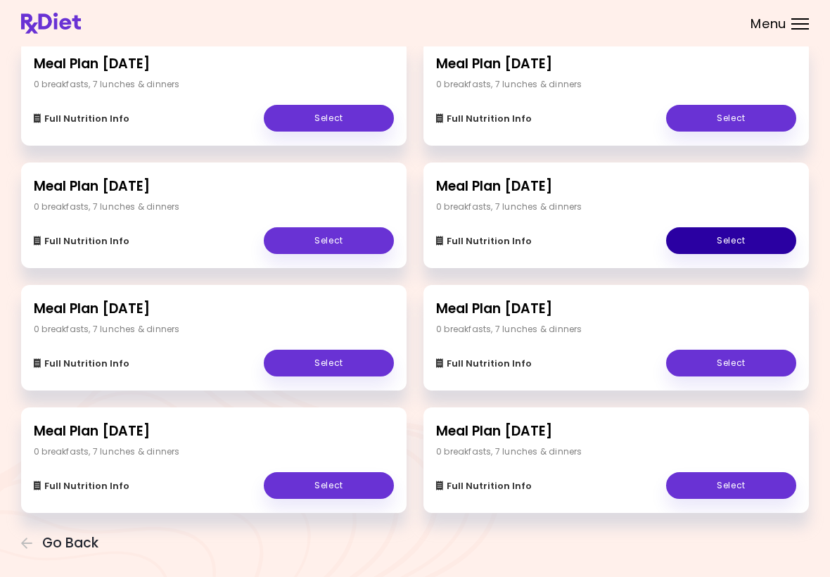
click at [740, 238] on link "Select" at bounding box center [731, 240] width 130 height 27
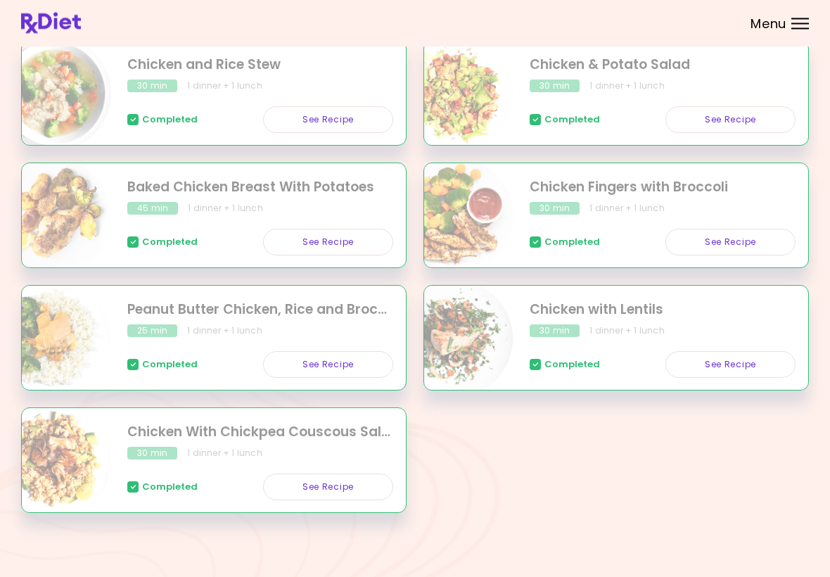
scroll to position [272, 0]
click at [345, 493] on link "See Recipe" at bounding box center [328, 486] width 130 height 27
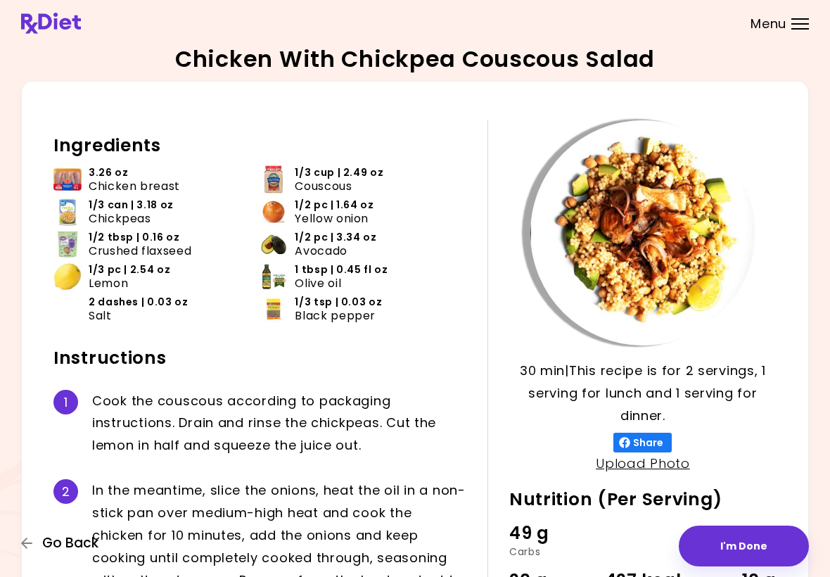
click at [49, 542] on span "Go Back" at bounding box center [70, 542] width 56 height 15
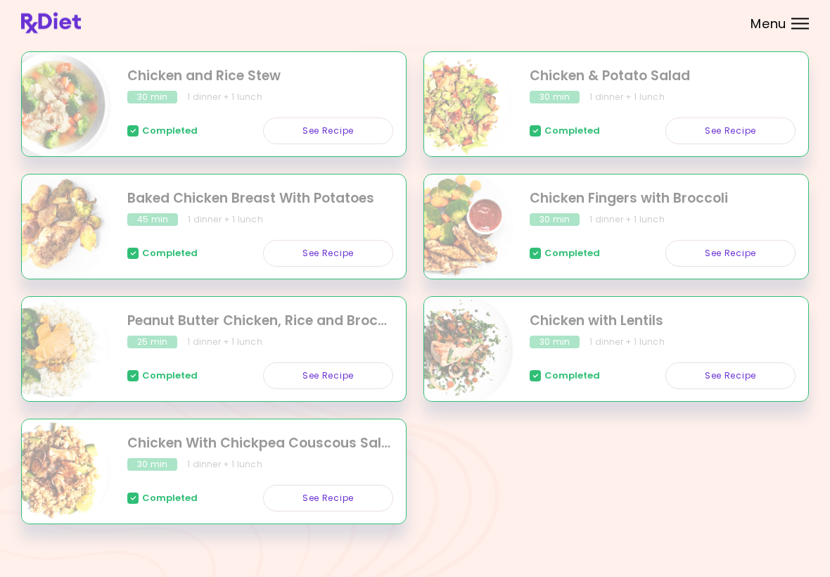
scroll to position [261, 0]
click at [732, 385] on link "See Recipe" at bounding box center [730, 375] width 130 height 27
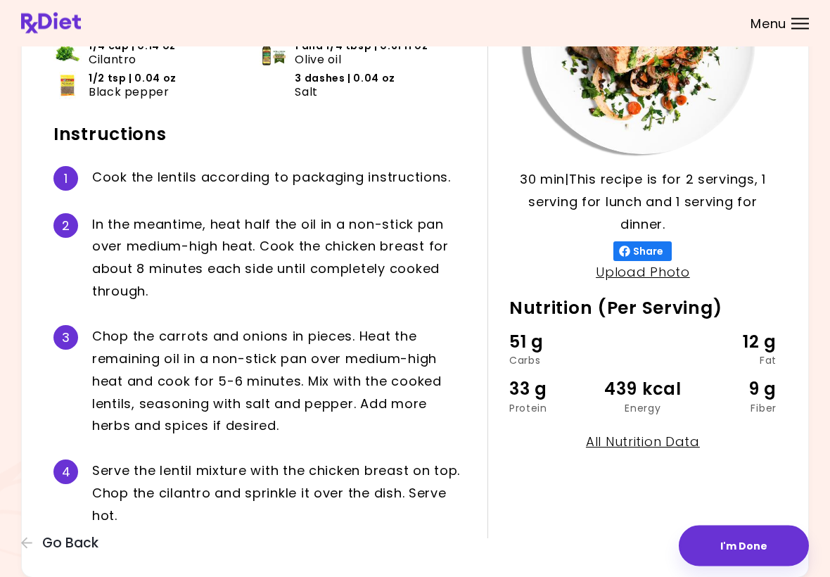
scroll to position [191, 0]
click at [48, 549] on span "Go Back" at bounding box center [70, 542] width 56 height 15
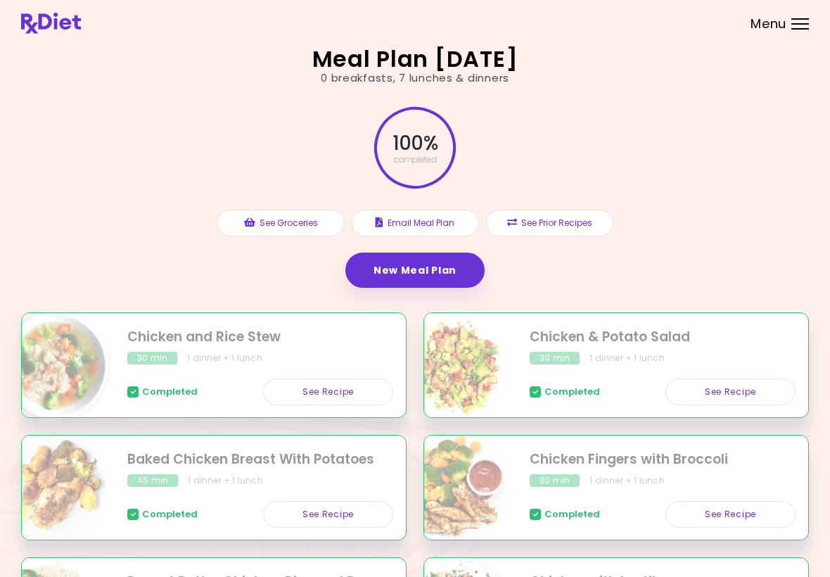
click at [551, 233] on button "See Prior Recipes" at bounding box center [549, 223] width 127 height 27
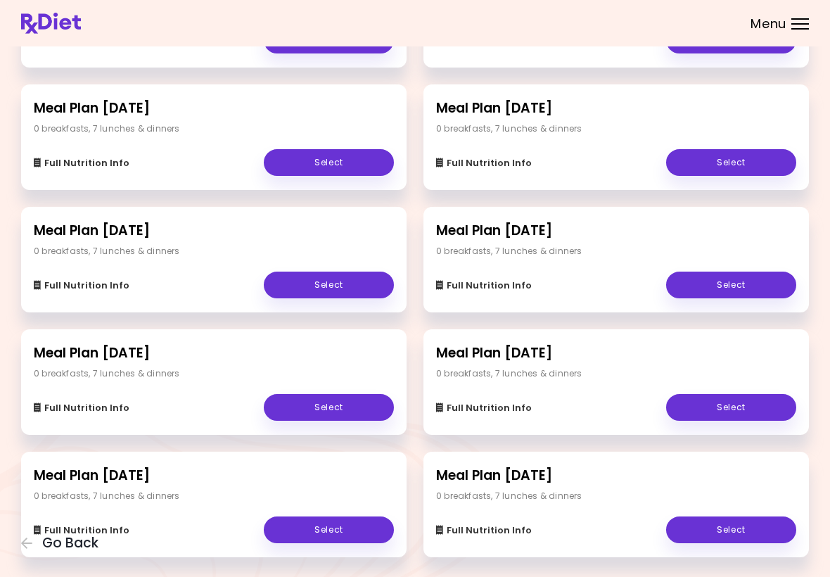
scroll to position [336, 0]
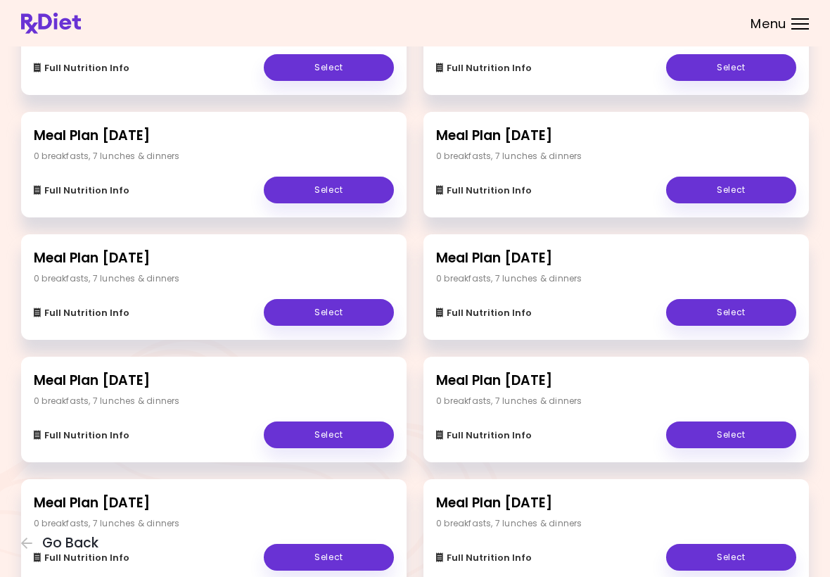
click at [361, 312] on link "Select" at bounding box center [329, 312] width 130 height 27
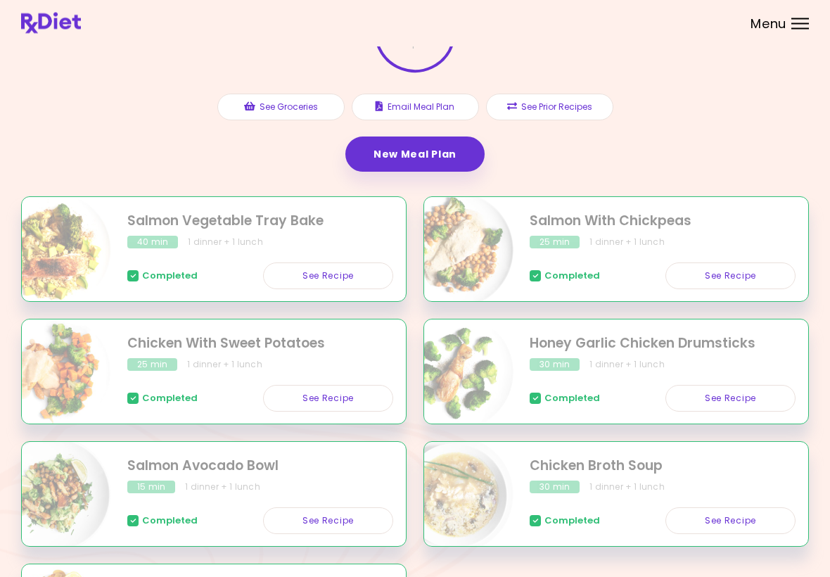
scroll to position [122, 0]
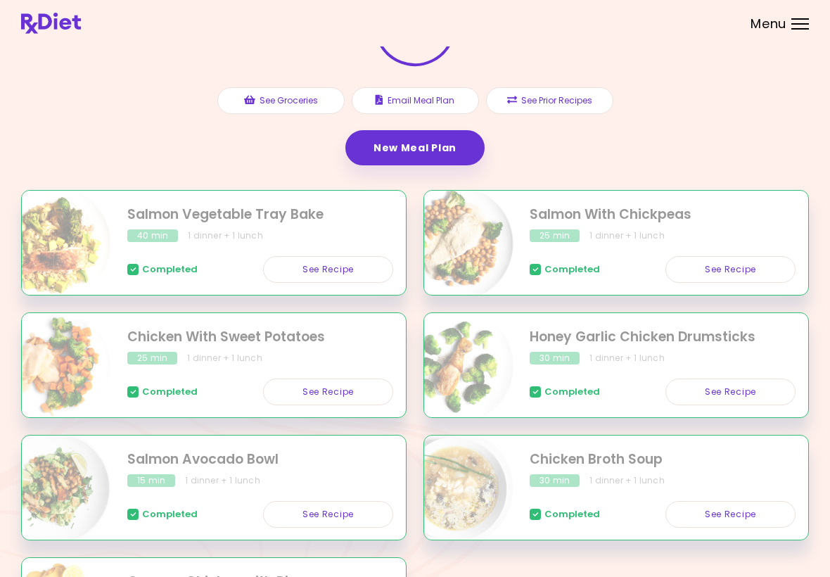
click at [341, 401] on link "See Recipe" at bounding box center [328, 391] width 130 height 27
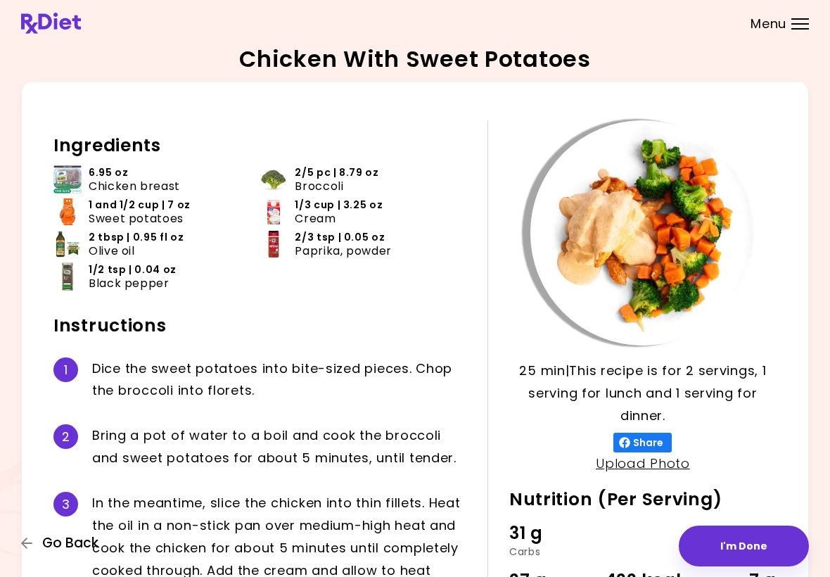
click at [34, 546] on button "Go Back" at bounding box center [63, 542] width 84 height 15
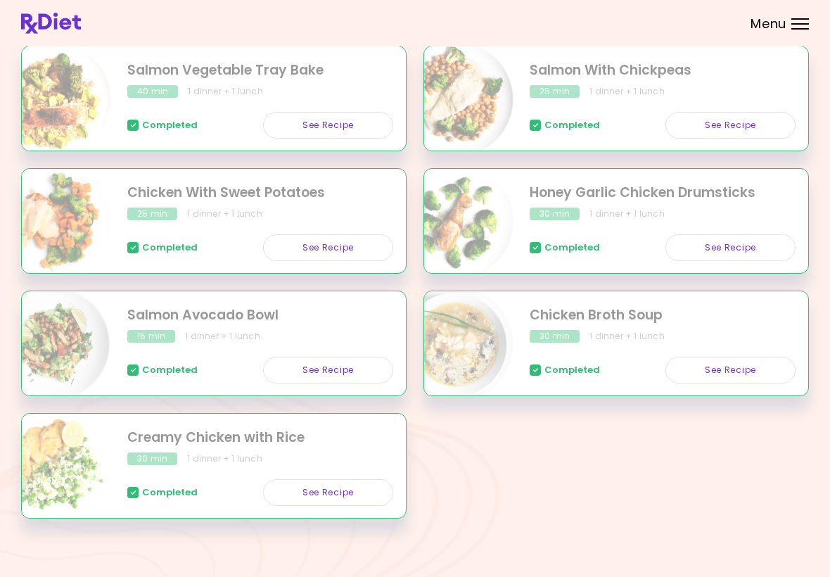
scroll to position [272, 0]
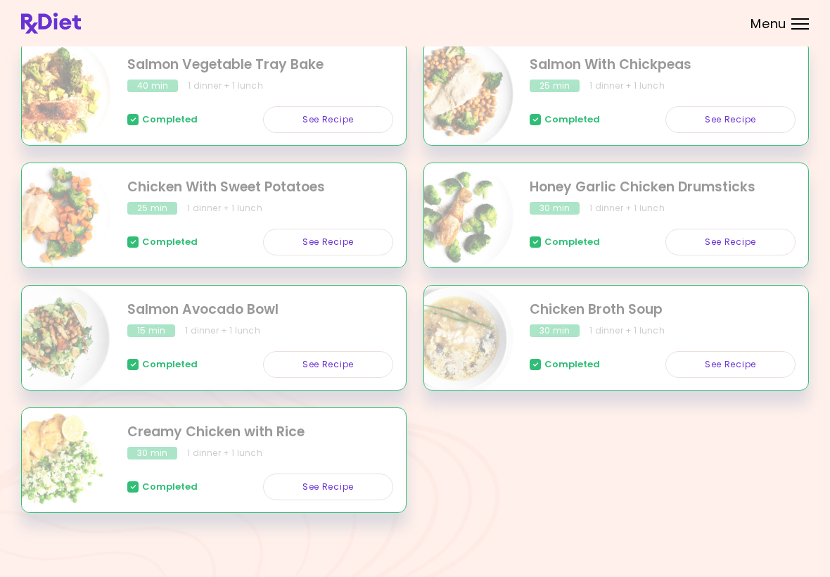
click at [356, 487] on link "See Recipe" at bounding box center [328, 486] width 130 height 27
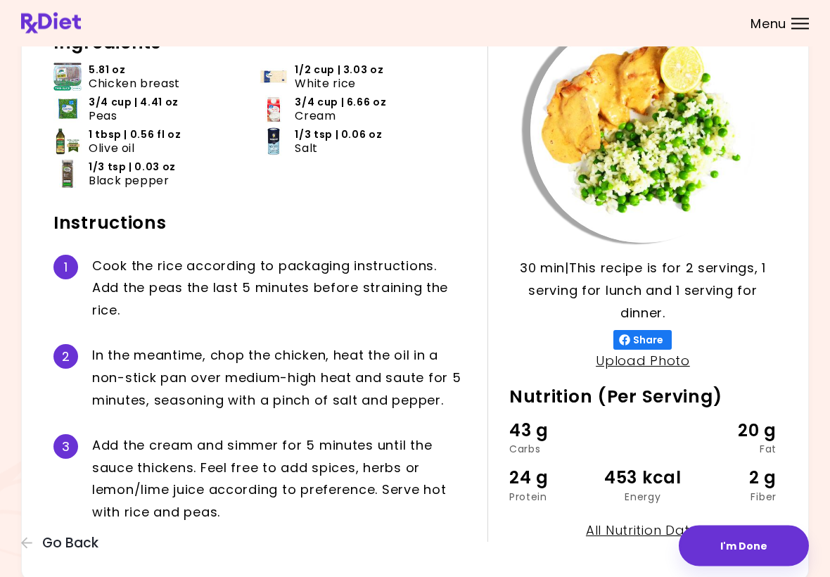
scroll to position [103, 0]
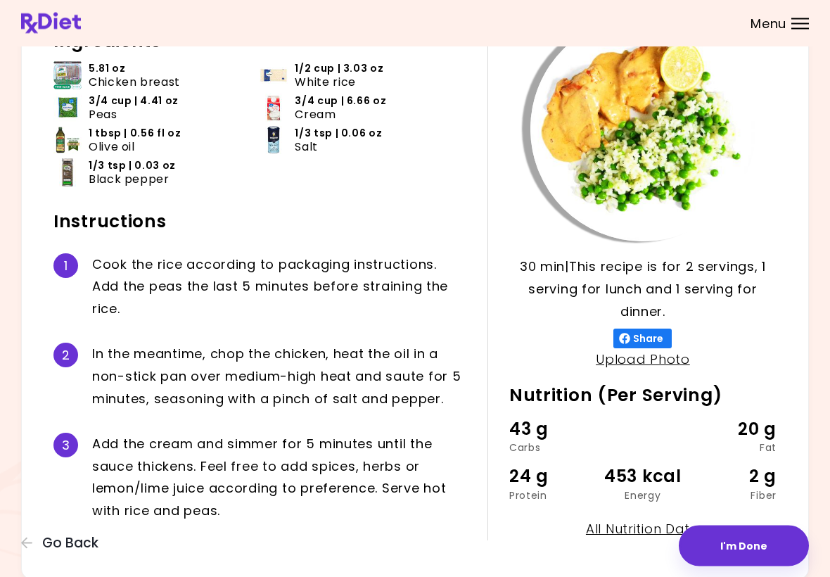
click at [41, 542] on button "Go Back" at bounding box center [63, 542] width 84 height 15
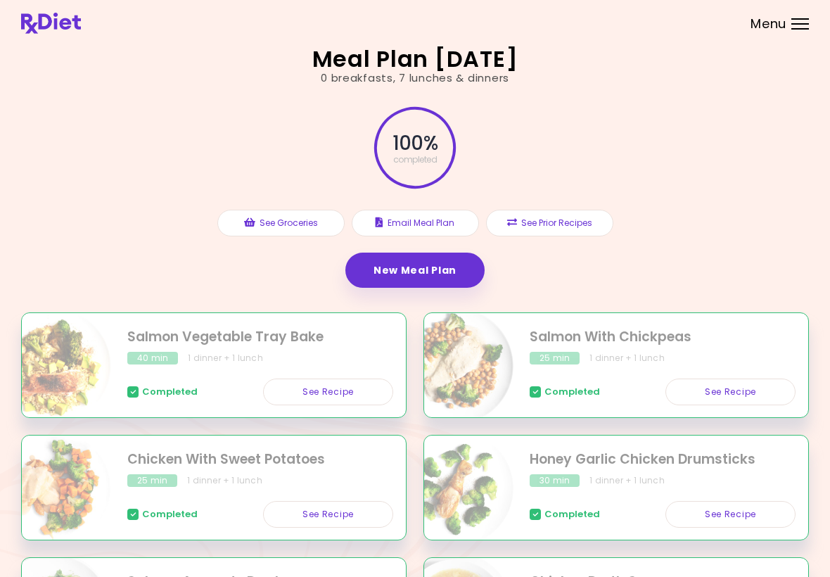
click at [542, 226] on button "See Prior Recipes" at bounding box center [549, 223] width 127 height 27
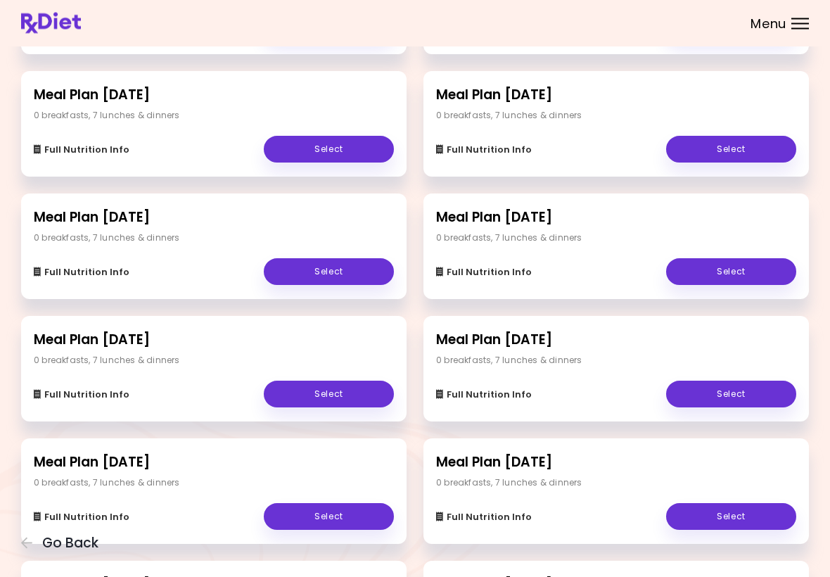
scroll to position [141, 0]
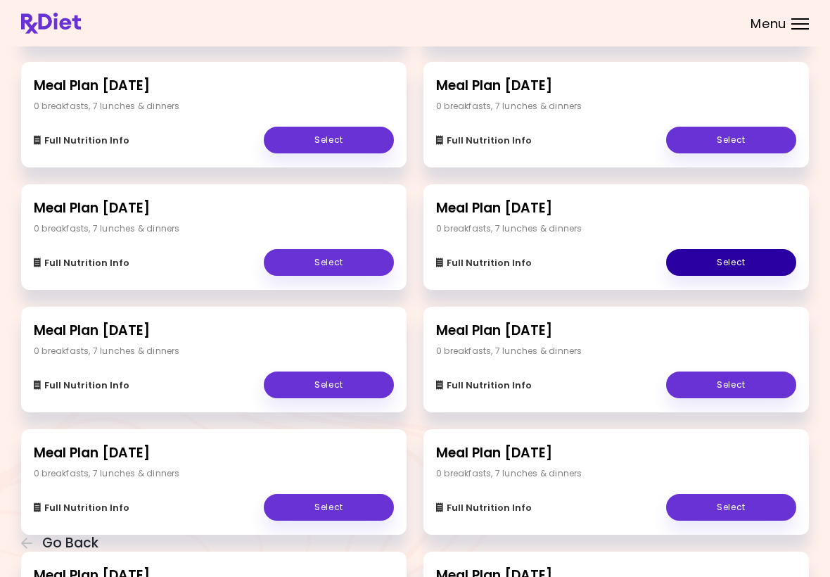
click at [748, 268] on link "Select" at bounding box center [731, 262] width 130 height 27
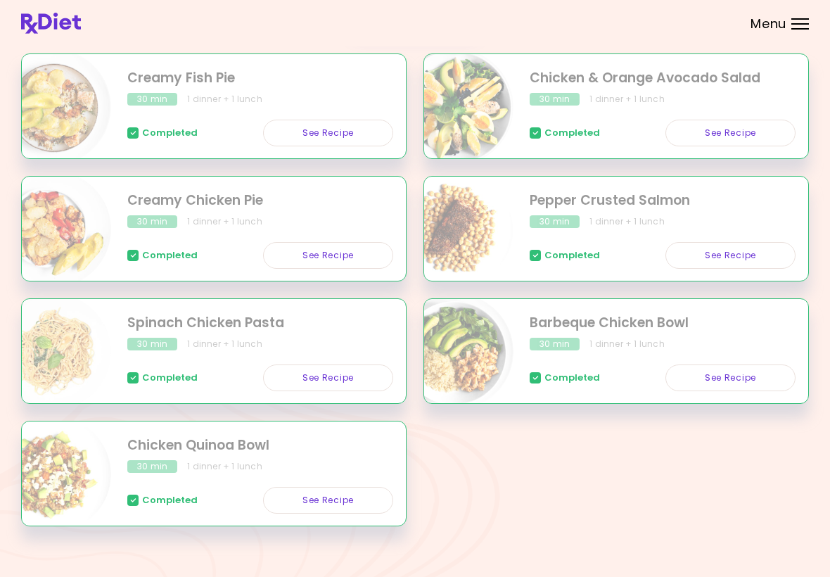
scroll to position [262, 0]
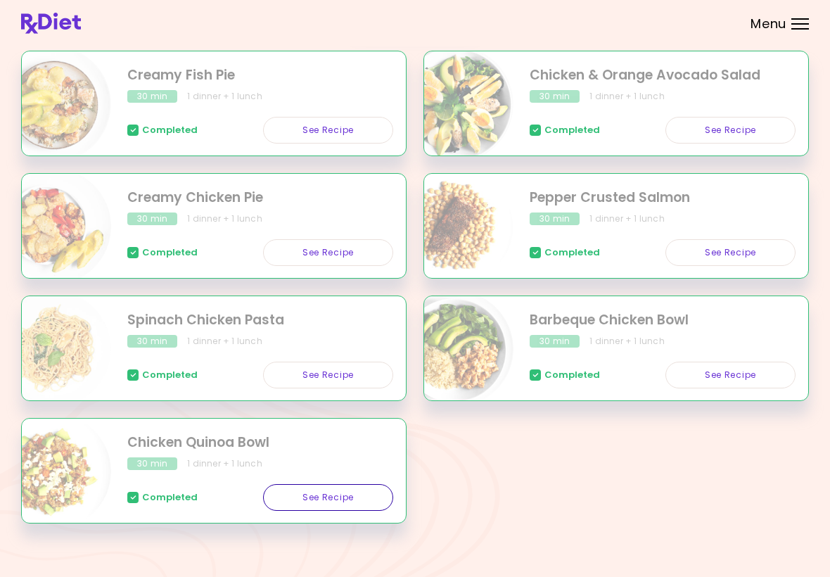
click at [345, 503] on link "See Recipe" at bounding box center [328, 497] width 130 height 27
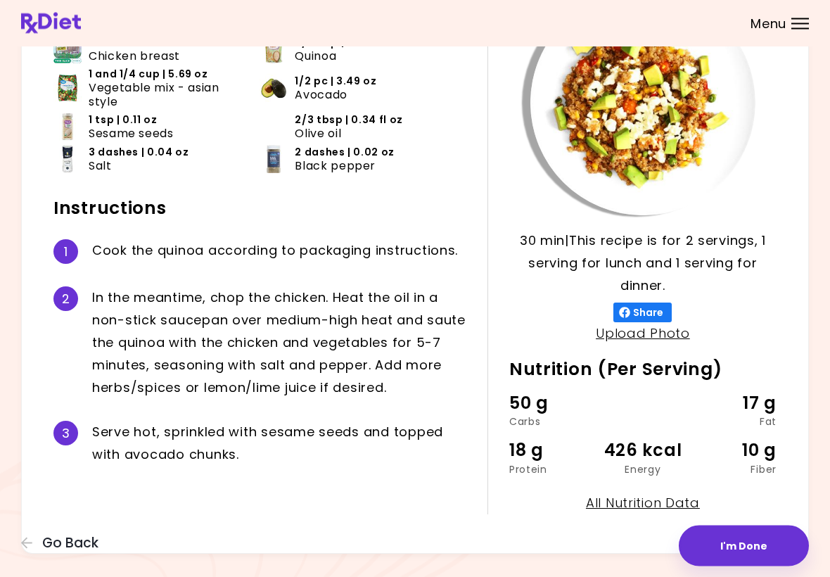
scroll to position [150, 0]
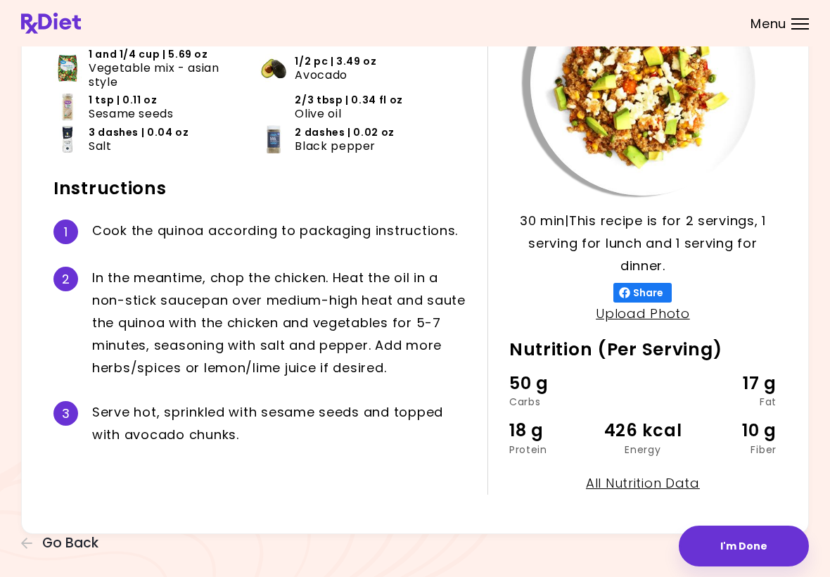
click at [312, 459] on div "Ingredients 2.42 oz Chicken breast 3/4 cup | 4.26 oz Quinoa 1 and 1/4 cup | 5.6…" at bounding box center [270, 232] width 434 height 524
